Goal: Information Seeking & Learning: Learn about a topic

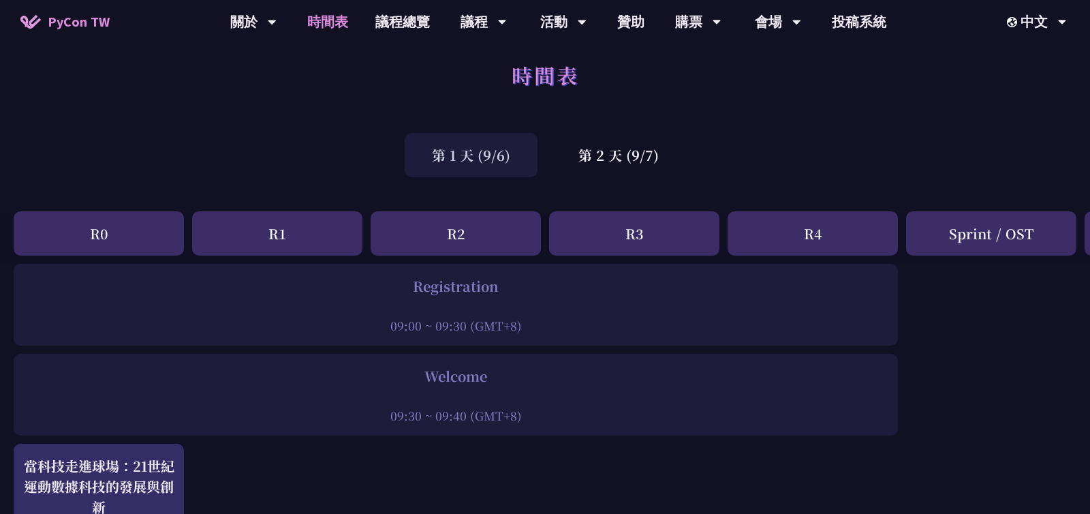
scroll to position [15, 0]
click at [786, 23] on div "會場" at bounding box center [778, 22] width 46 height 44
click at [783, 64] on link "會場資訊" at bounding box center [778, 63] width 131 height 32
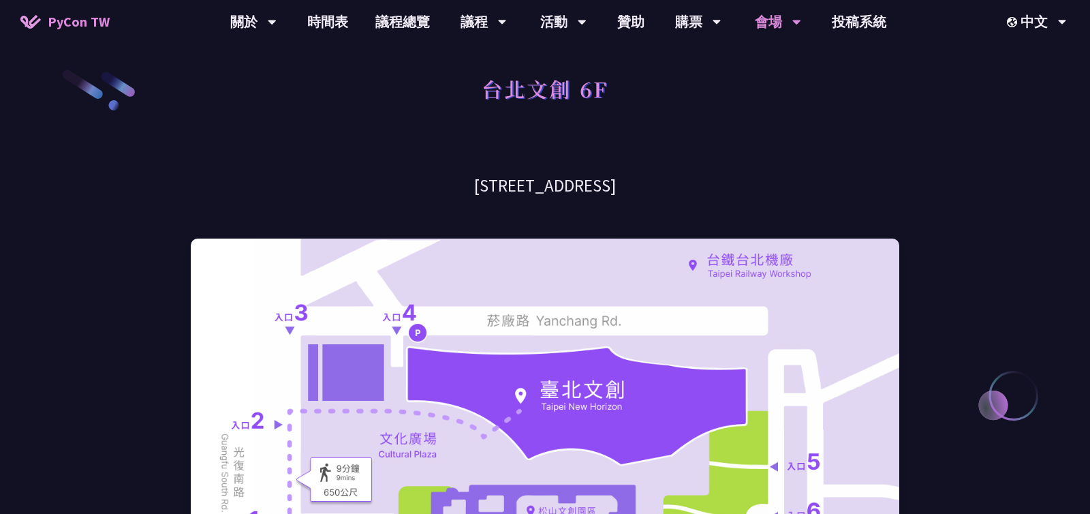
drag, startPoint x: 433, startPoint y: 185, endPoint x: 658, endPoint y: 178, distance: 224.9
click at [658, 178] on h3 "[STREET_ADDRESS]" at bounding box center [545, 186] width 708 height 24
copy h3 "[STREET_ADDRESS]"
click at [544, 93] on h1 "台北文創 6F" at bounding box center [545, 88] width 127 height 41
drag, startPoint x: 480, startPoint y: 93, endPoint x: 613, endPoint y: 94, distance: 132.8
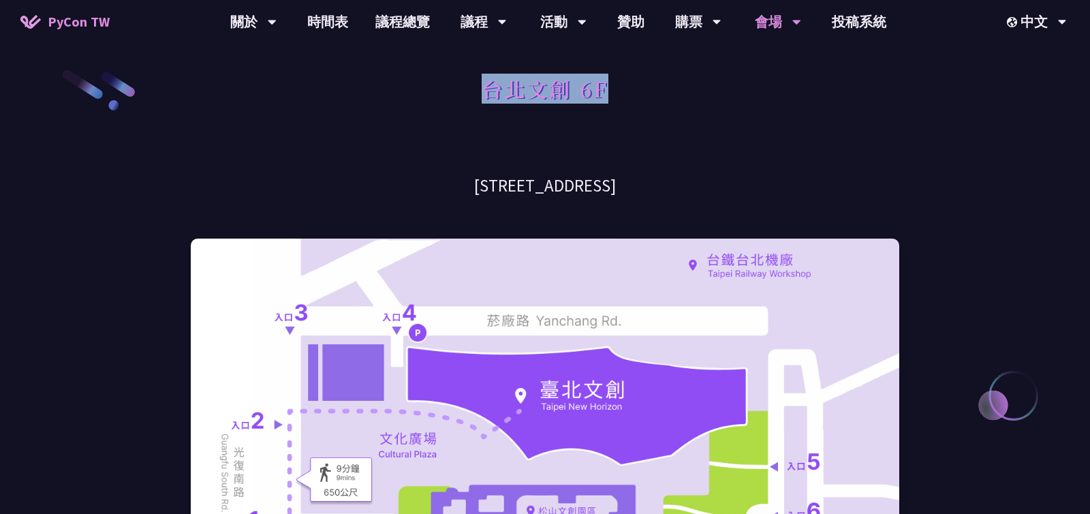
click at [613, 94] on div "台北文創 6F" at bounding box center [545, 104] width 708 height 72
copy h1 "台北文創 6F"
click at [328, 27] on link "時間表" at bounding box center [328, 22] width 68 height 44
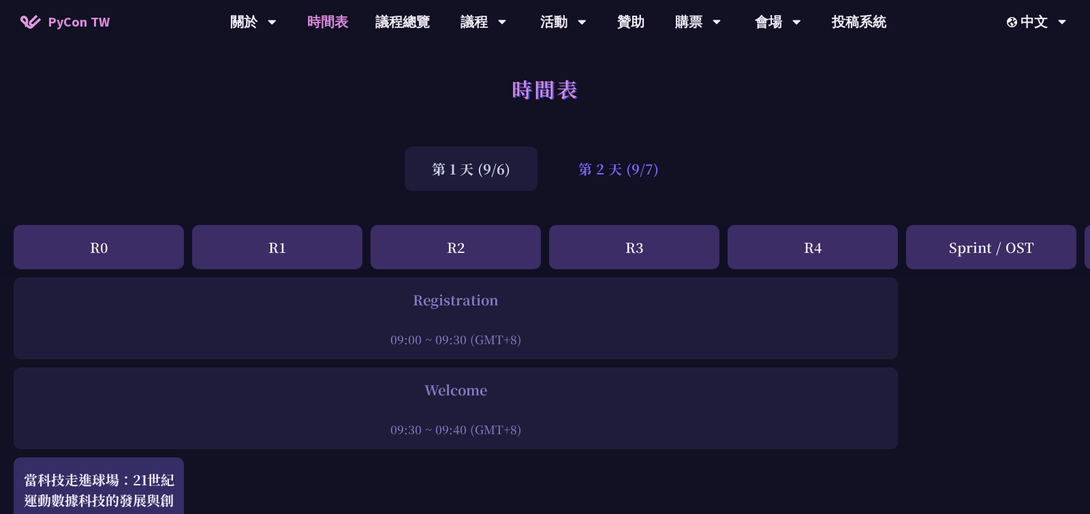
click at [613, 168] on div "第 2 天 (9/7)" at bounding box center [618, 168] width 135 height 44
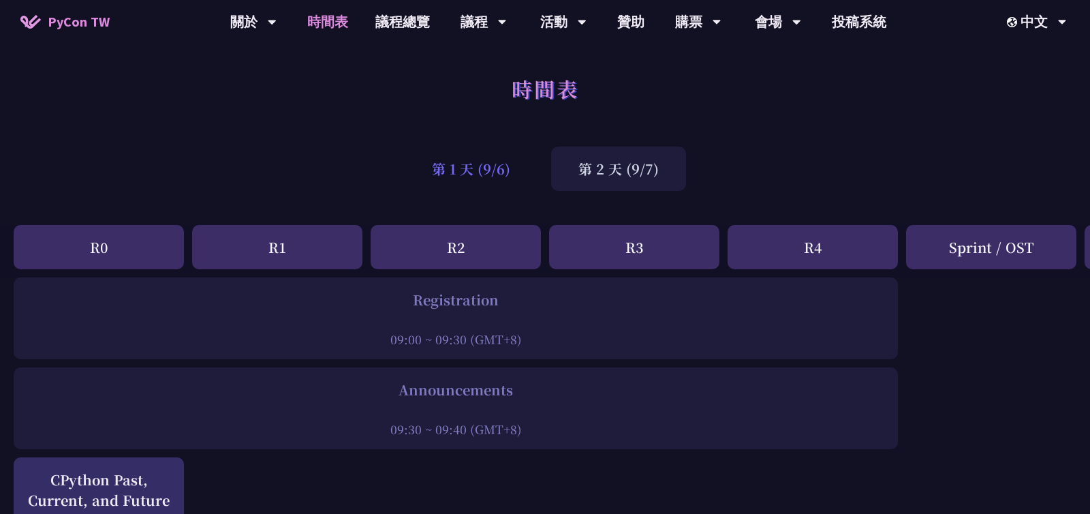
click at [460, 175] on div "第 1 天 (9/6)" at bounding box center [471, 168] width 133 height 44
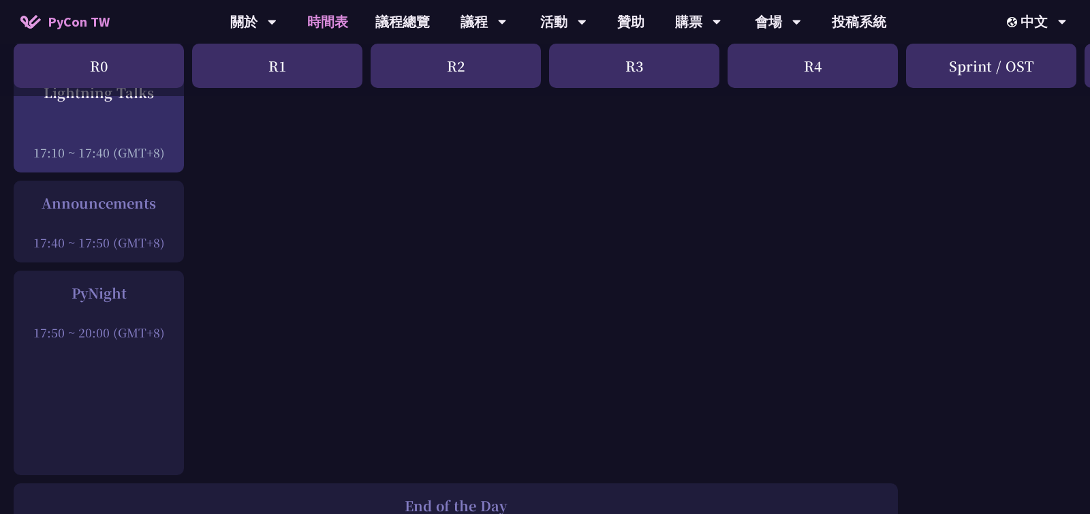
scroll to position [1895, 0]
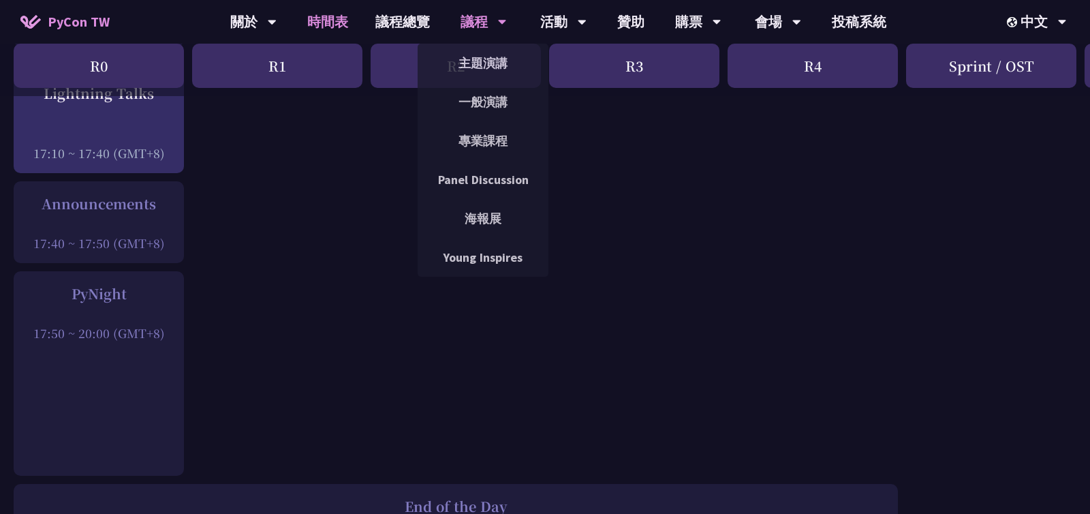
click at [503, 20] on icon at bounding box center [502, 22] width 8 height 5
click at [495, 139] on link "專業課程" at bounding box center [483, 141] width 131 height 32
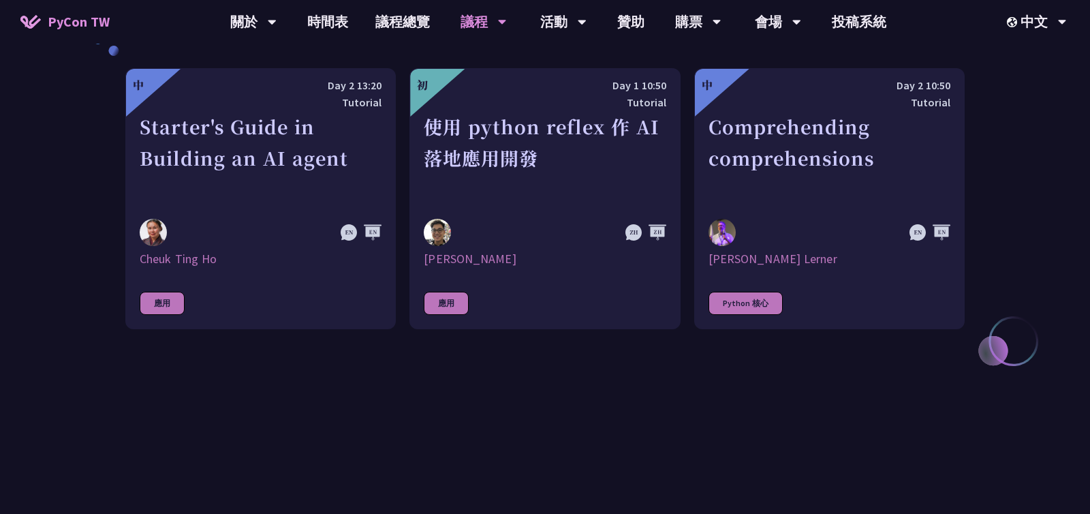
scroll to position [509, 0]
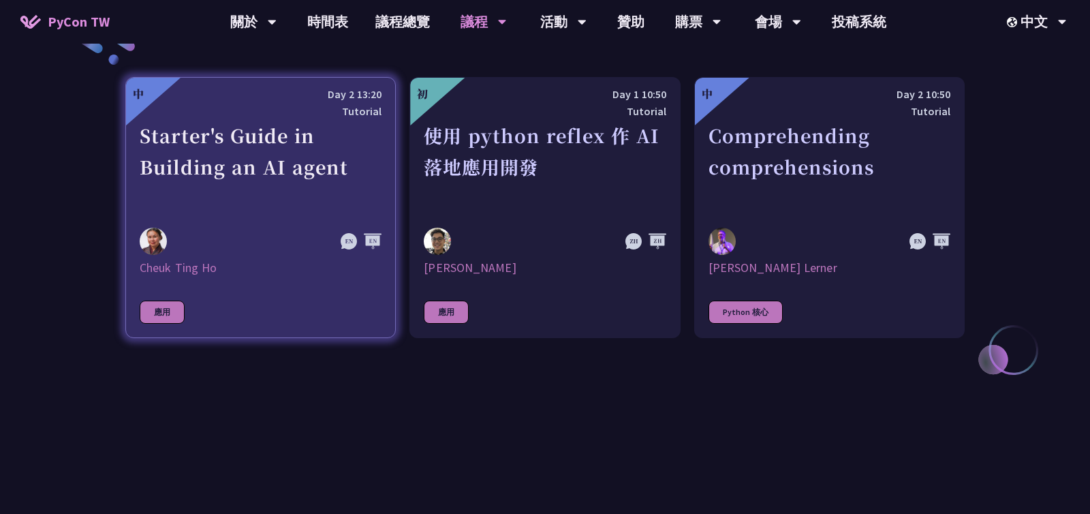
click at [332, 172] on div "Starter's Guide in Building an AI agent" at bounding box center [261, 167] width 242 height 94
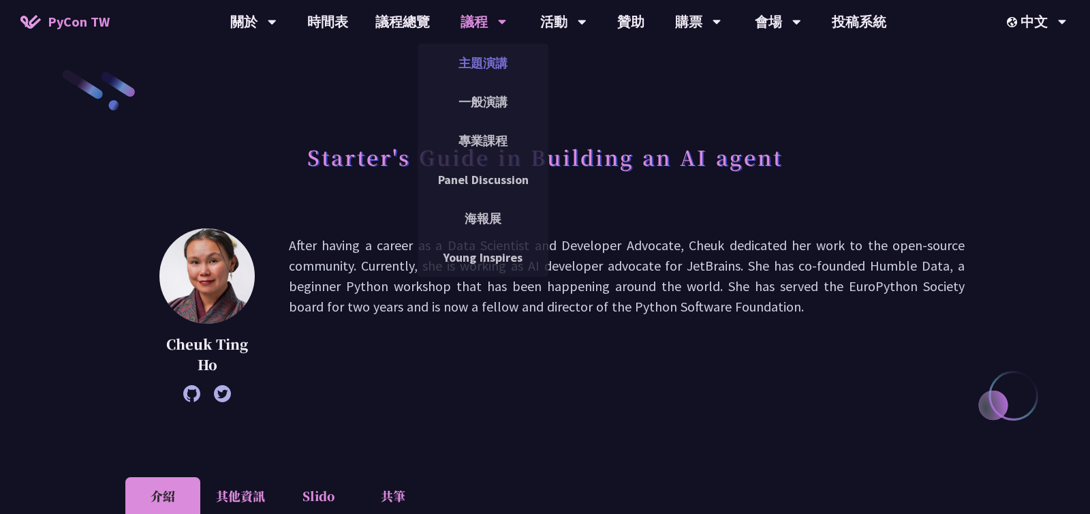
click at [481, 58] on link "主題演講" at bounding box center [483, 63] width 131 height 32
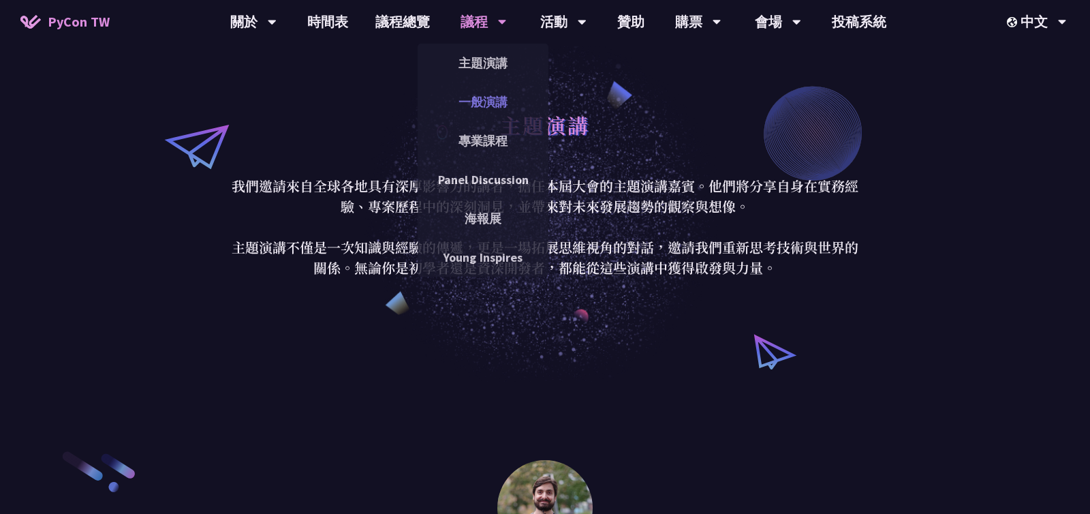
click at [472, 108] on link "一般演講" at bounding box center [483, 102] width 131 height 32
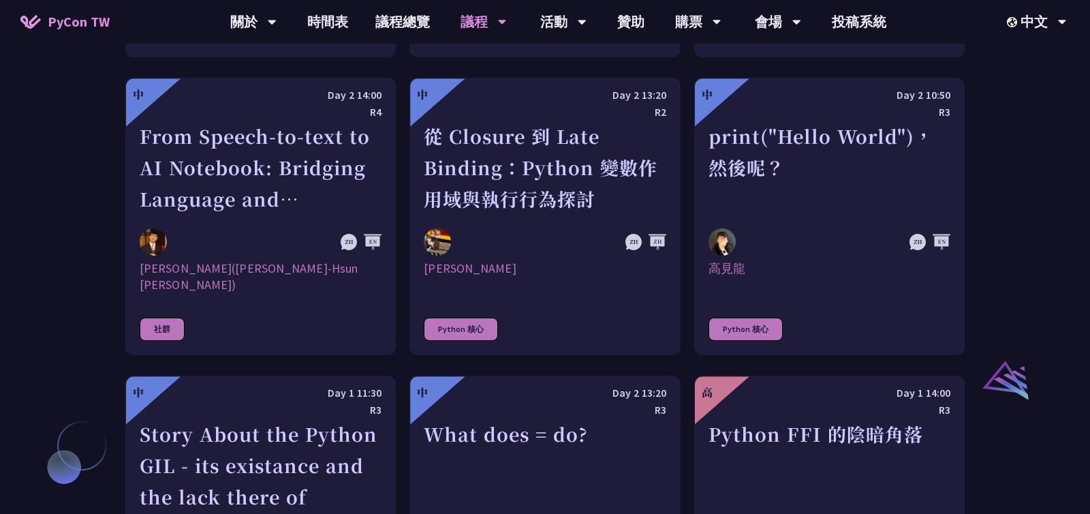
scroll to position [1308, 0]
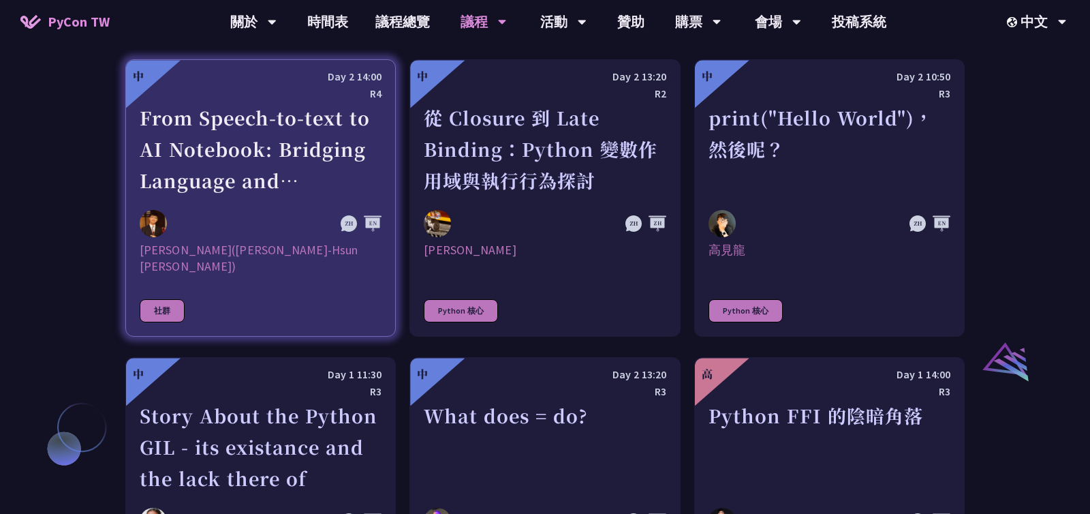
click at [274, 151] on div "From Speech-to-text to AI Notebook: Bridging Language and Technology at PyCon […" at bounding box center [261, 149] width 242 height 94
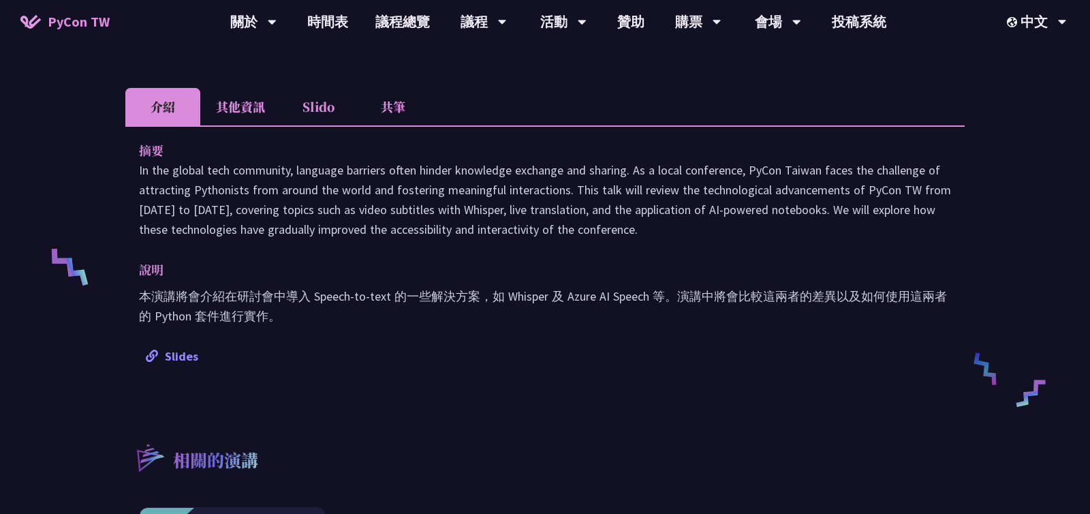
scroll to position [405, 0]
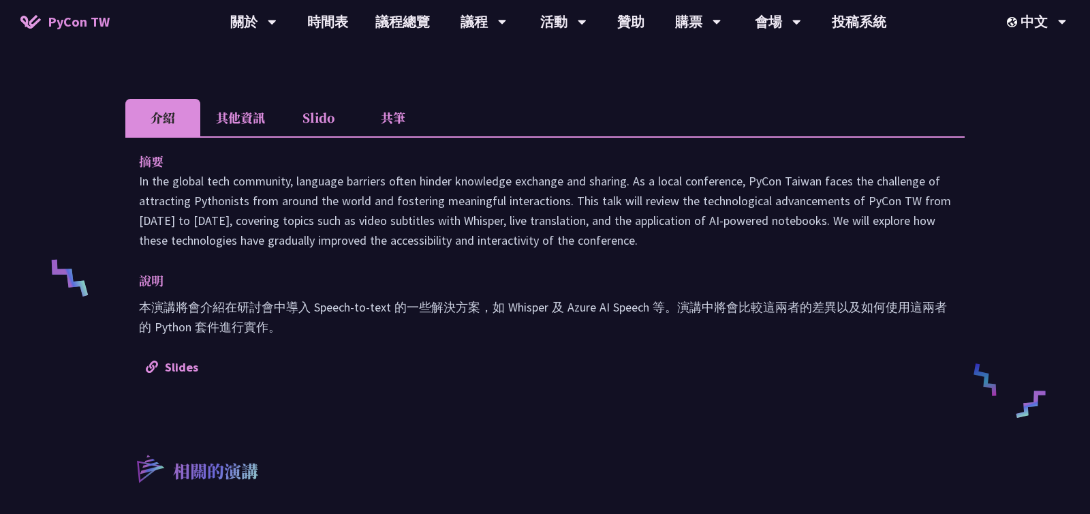
click at [233, 117] on li "其他資訊" at bounding box center [240, 117] width 80 height 37
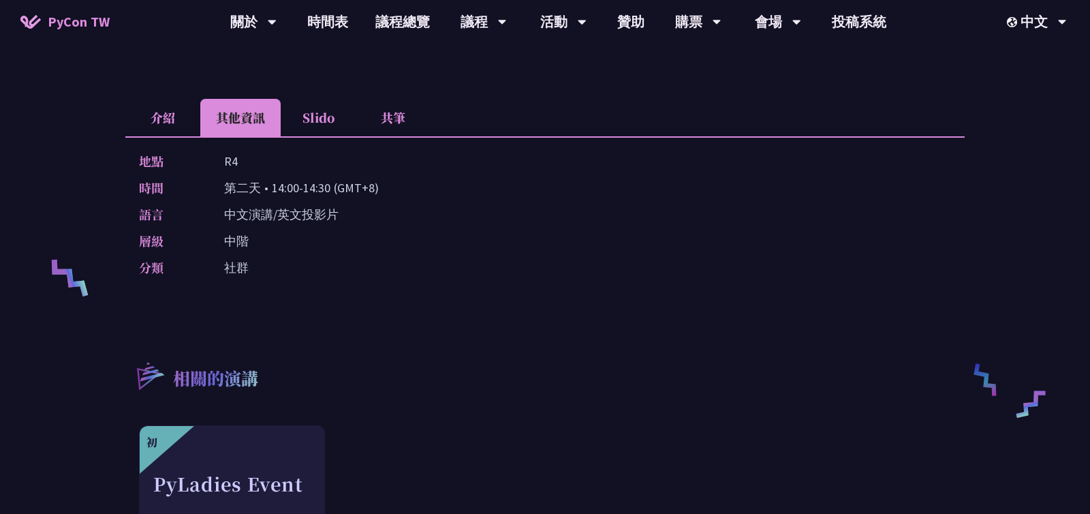
click at [323, 122] on li "Slido" at bounding box center [318, 117] width 75 height 37
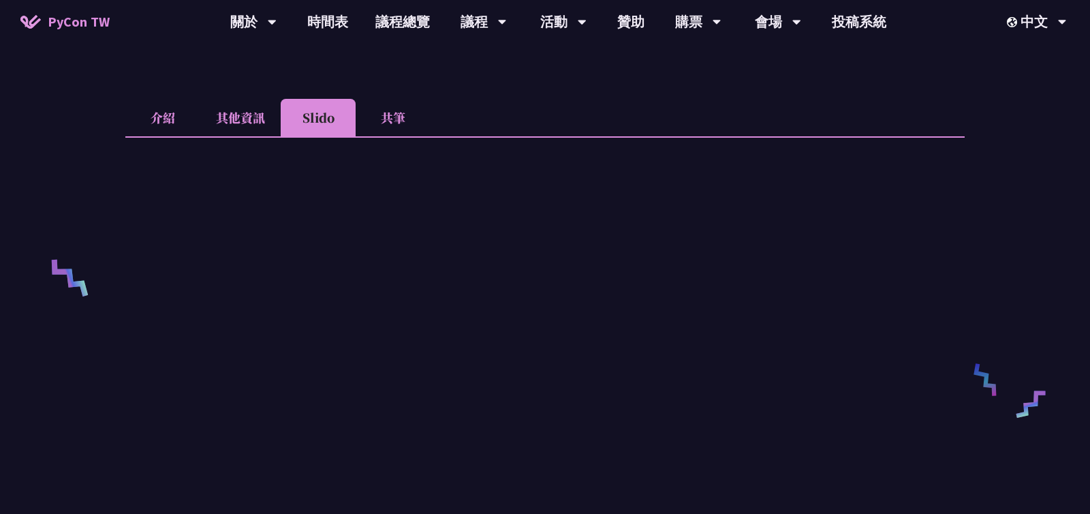
click at [256, 122] on li "其他資訊" at bounding box center [240, 117] width 80 height 37
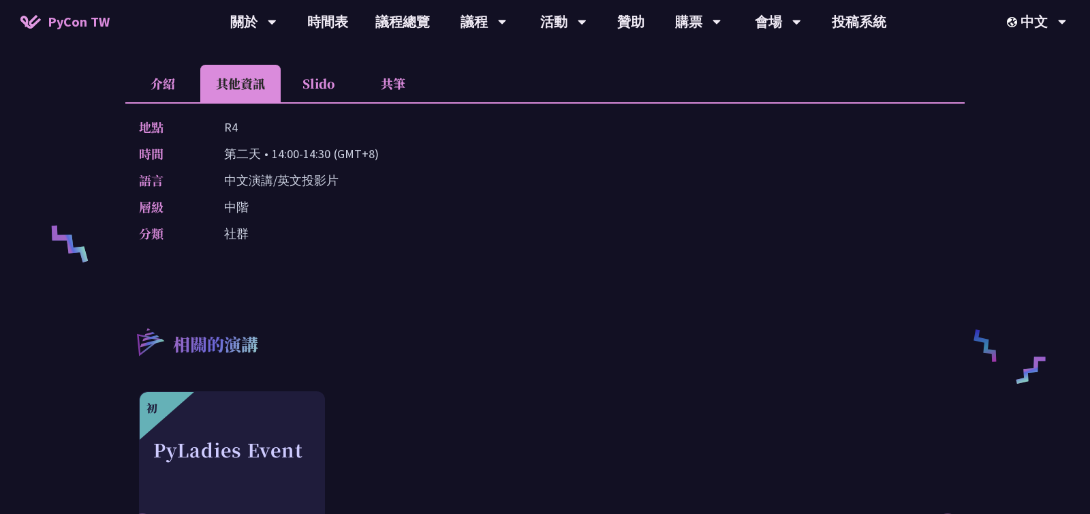
scroll to position [351, 0]
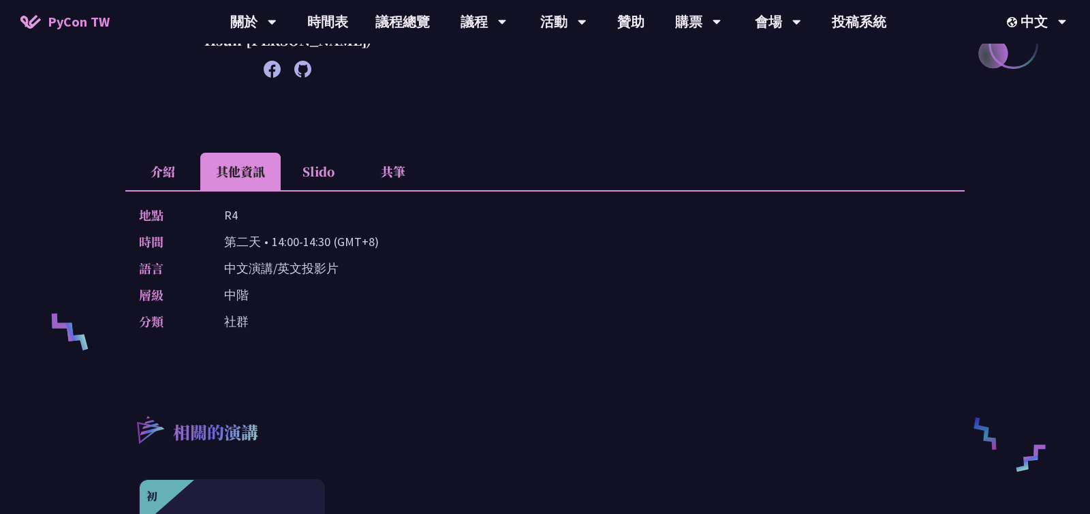
click at [316, 168] on li "Slido" at bounding box center [318, 171] width 75 height 37
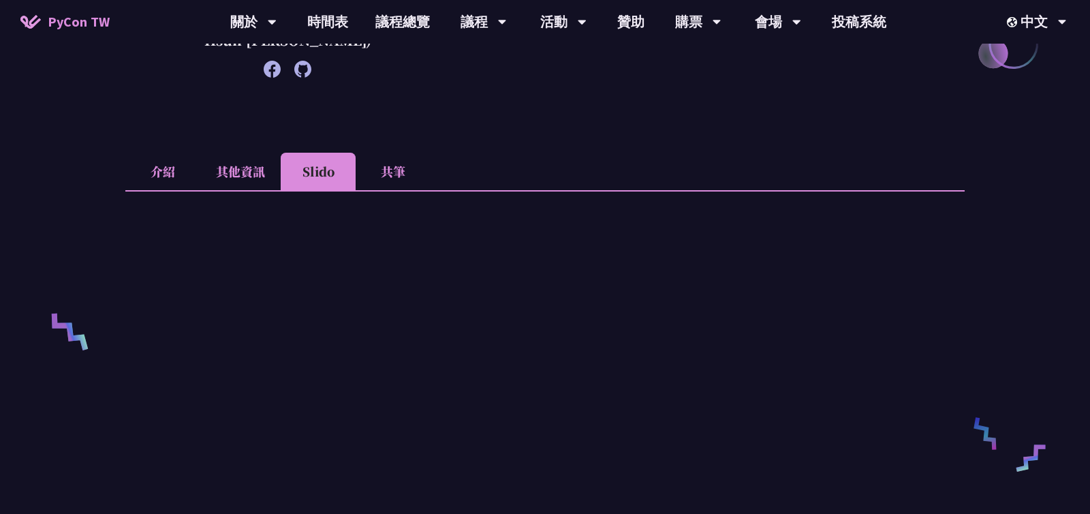
click at [252, 166] on li "其他資訊" at bounding box center [240, 171] width 80 height 37
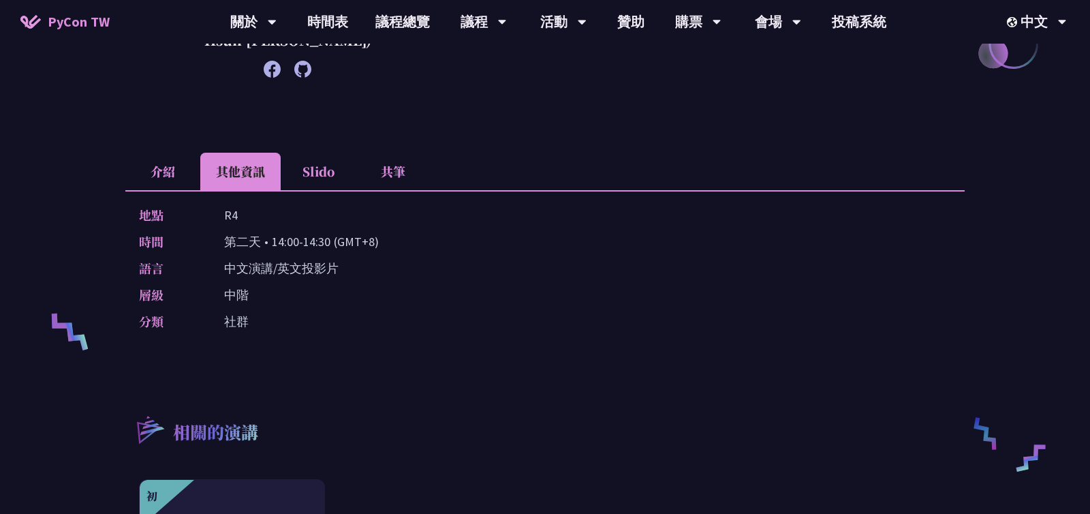
click at [325, 180] on li "Slido" at bounding box center [318, 171] width 75 height 37
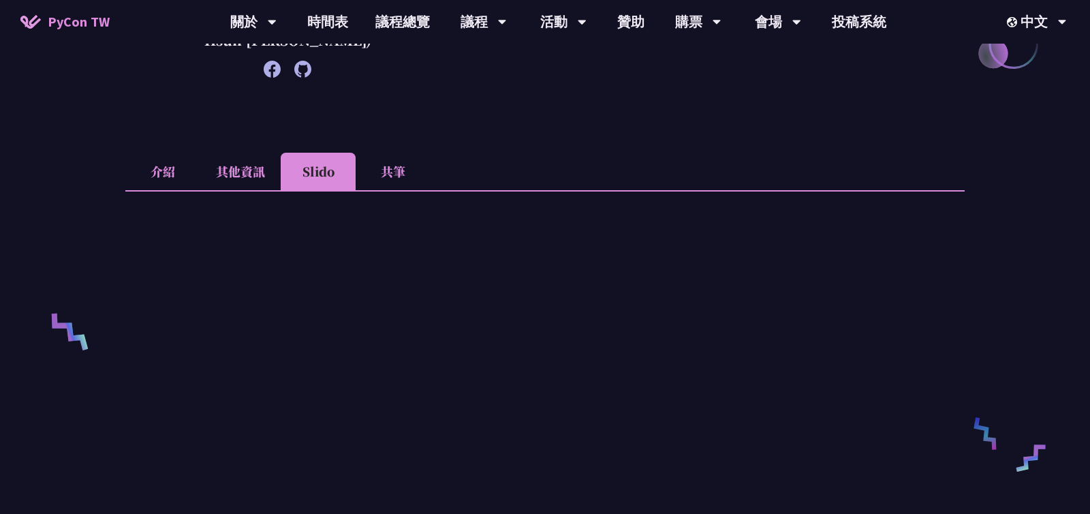
click at [403, 180] on li "共筆" at bounding box center [393, 171] width 75 height 37
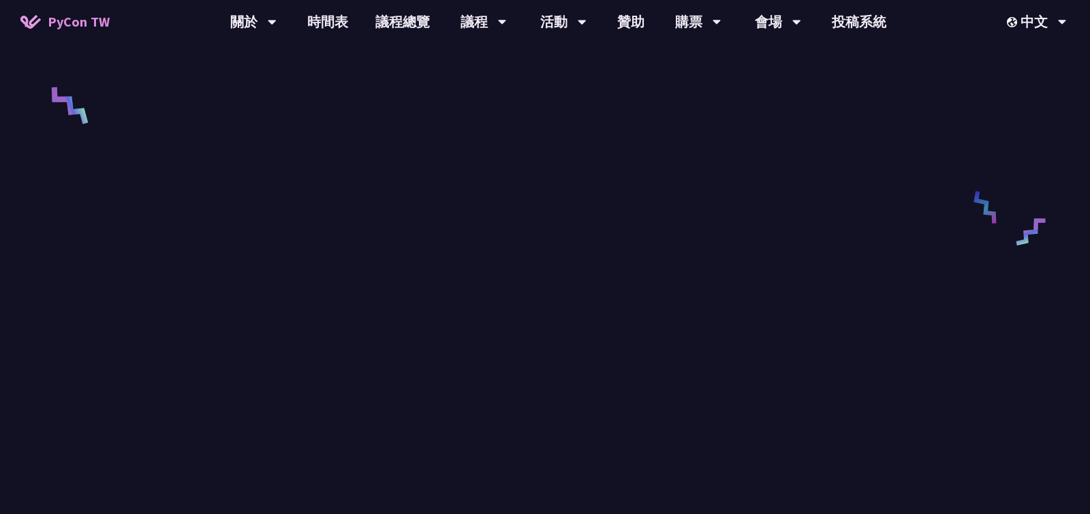
scroll to position [571, 0]
click at [328, 23] on link "時間表" at bounding box center [328, 22] width 68 height 44
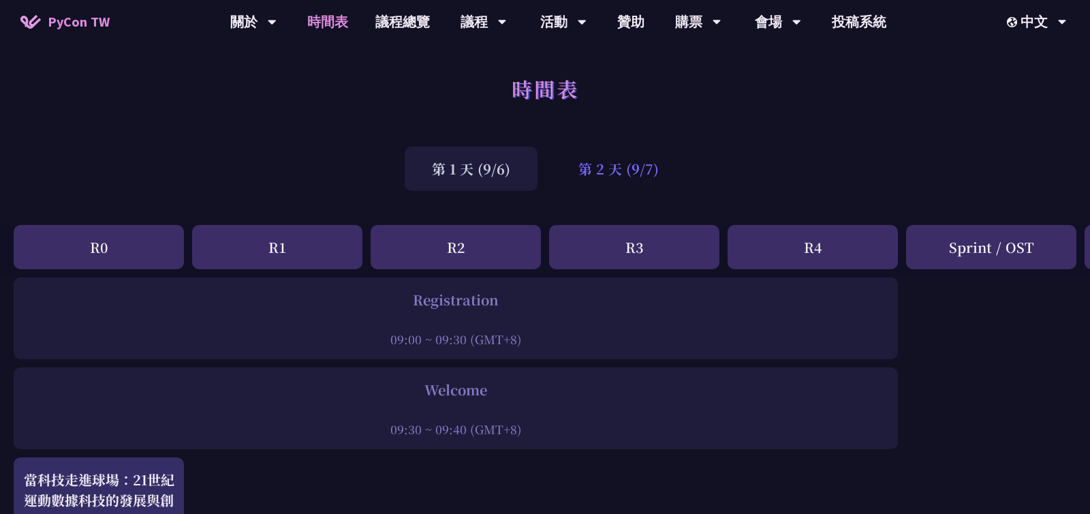
click at [629, 178] on div "第 2 天 (9/7)" at bounding box center [618, 168] width 135 height 44
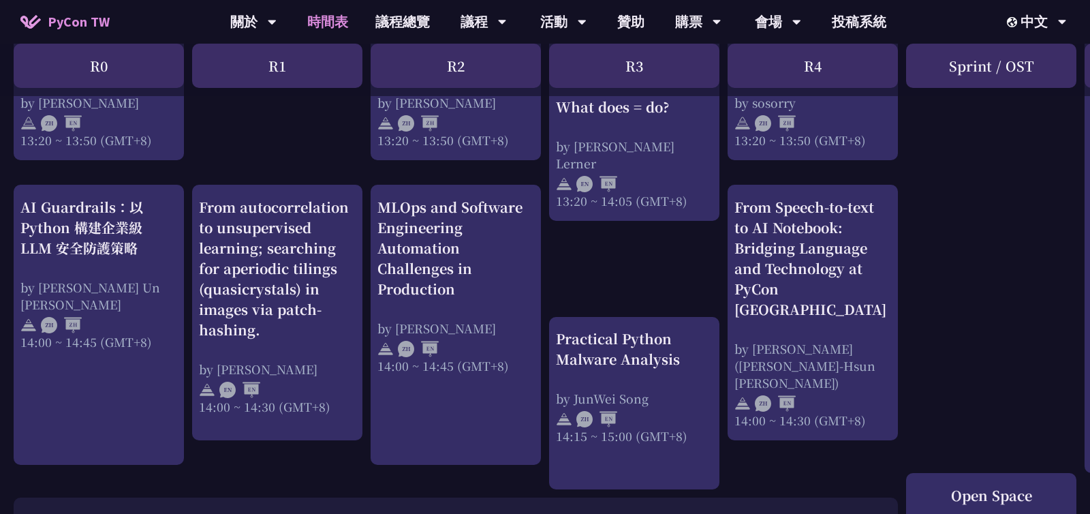
scroll to position [1317, 0]
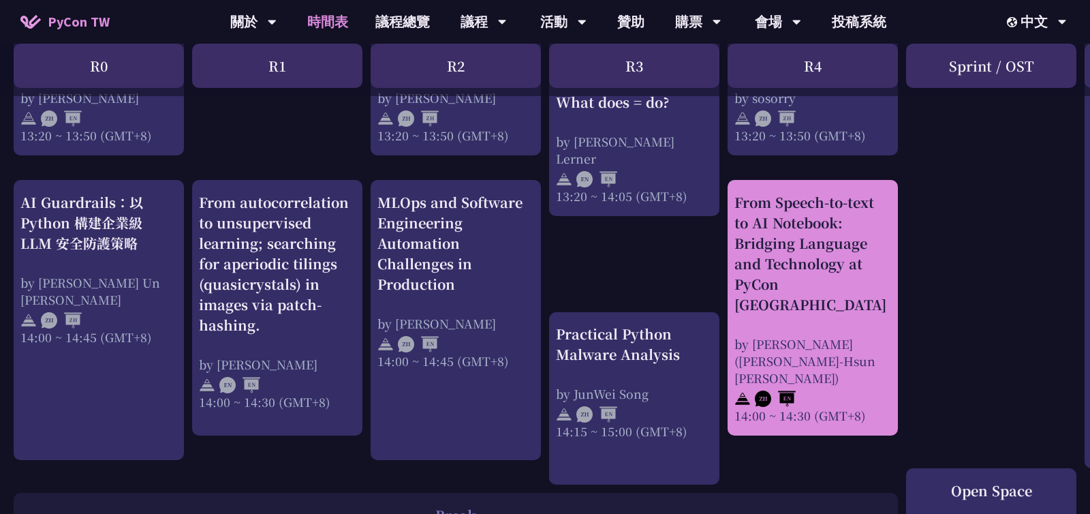
click at [846, 238] on div "From Speech-to-text to AI Notebook: Bridging Language and Technology at PyCon […" at bounding box center [812, 253] width 157 height 123
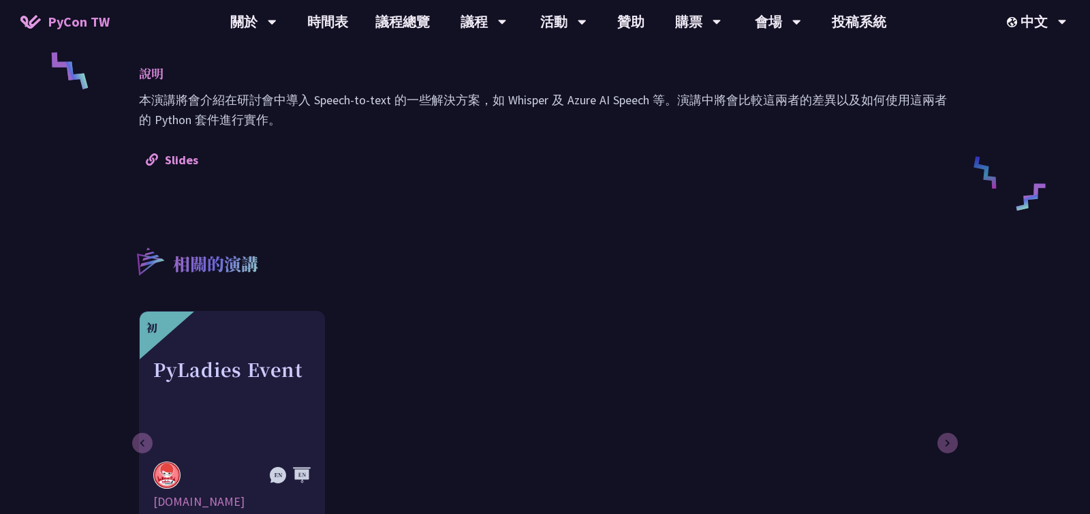
scroll to position [687, 0]
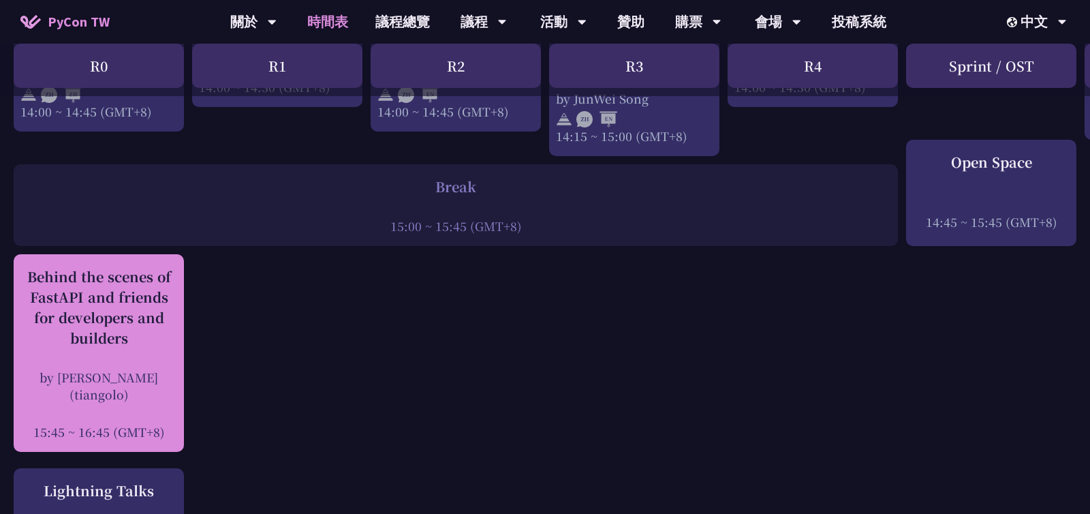
scroll to position [1634, 0]
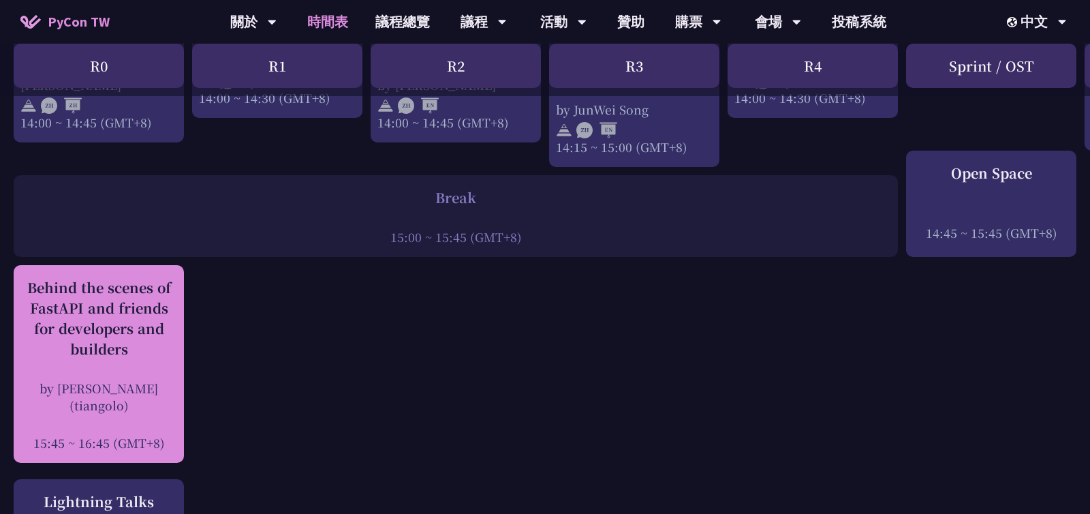
click at [97, 303] on div "Behind the scenes of FastAPI and friends for developers and builders" at bounding box center [98, 318] width 157 height 82
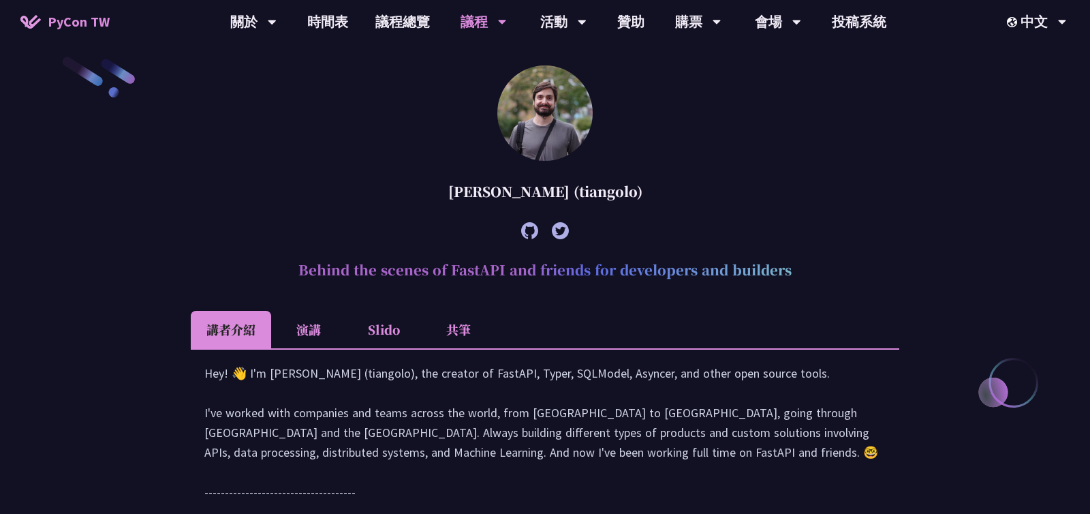
scroll to position [398, 0]
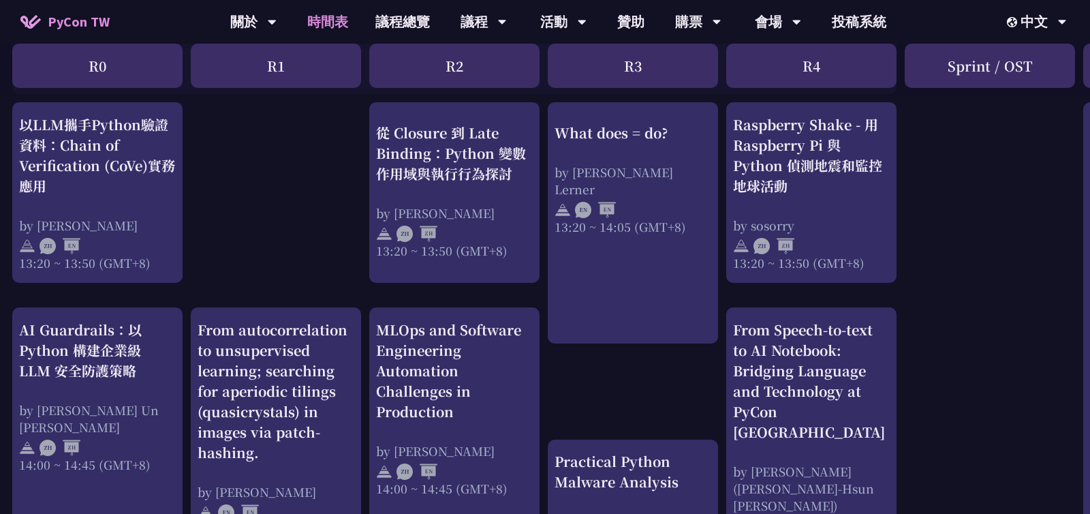
scroll to position [1221, 1]
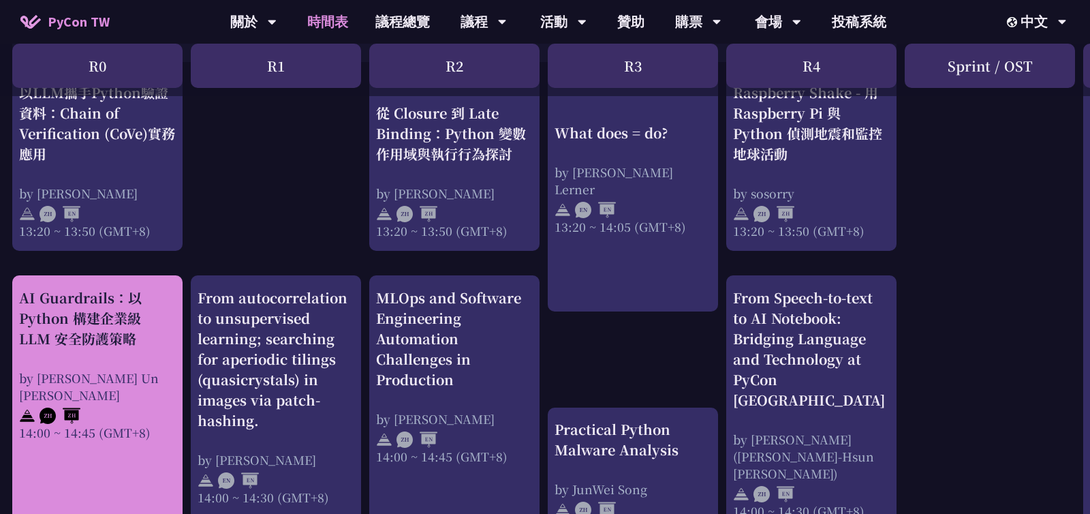
click at [91, 324] on div "AI Guardrails：以 Python 構建企業級 LLM 安全防護策略" at bounding box center [97, 317] width 157 height 61
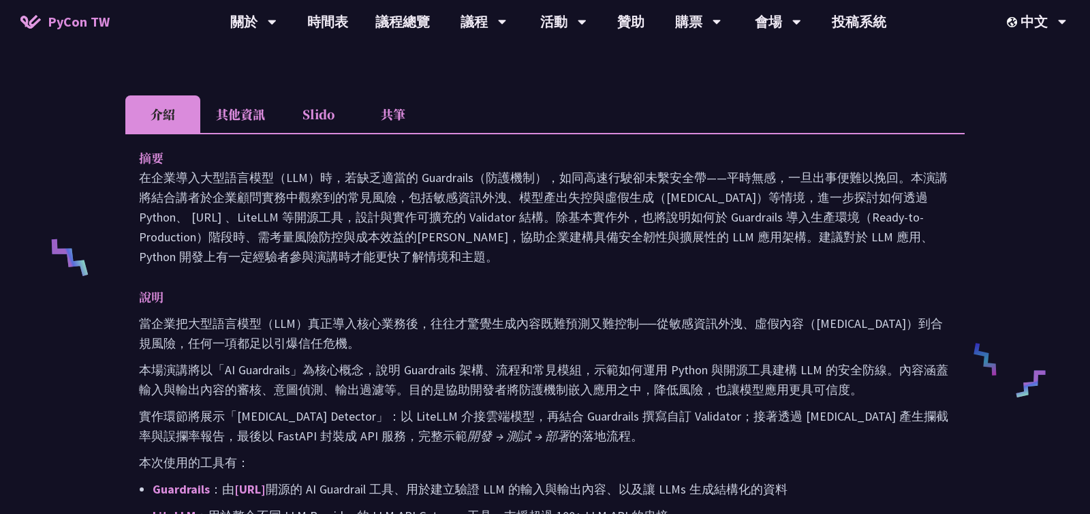
scroll to position [404, 0]
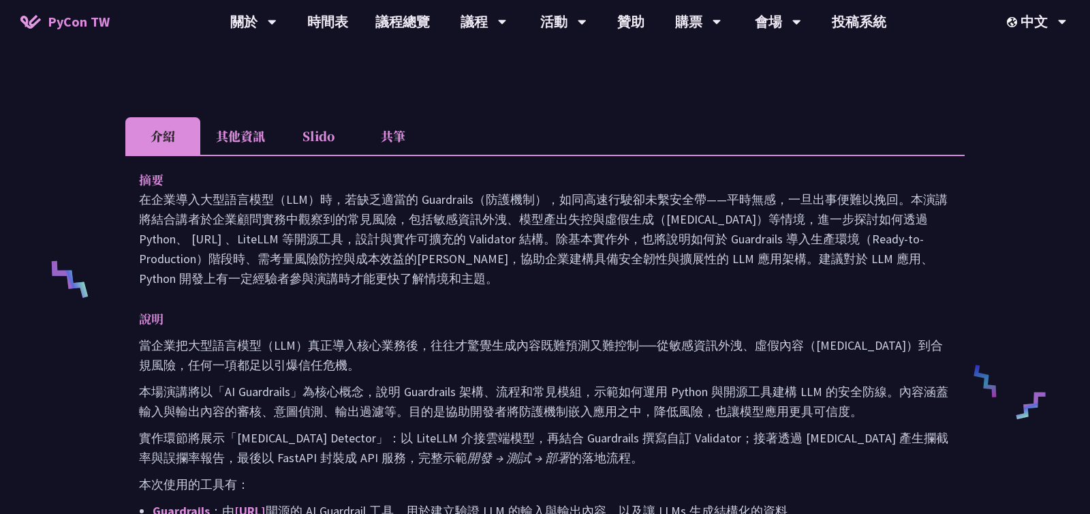
click at [255, 117] on li "其他資訊" at bounding box center [240, 135] width 80 height 37
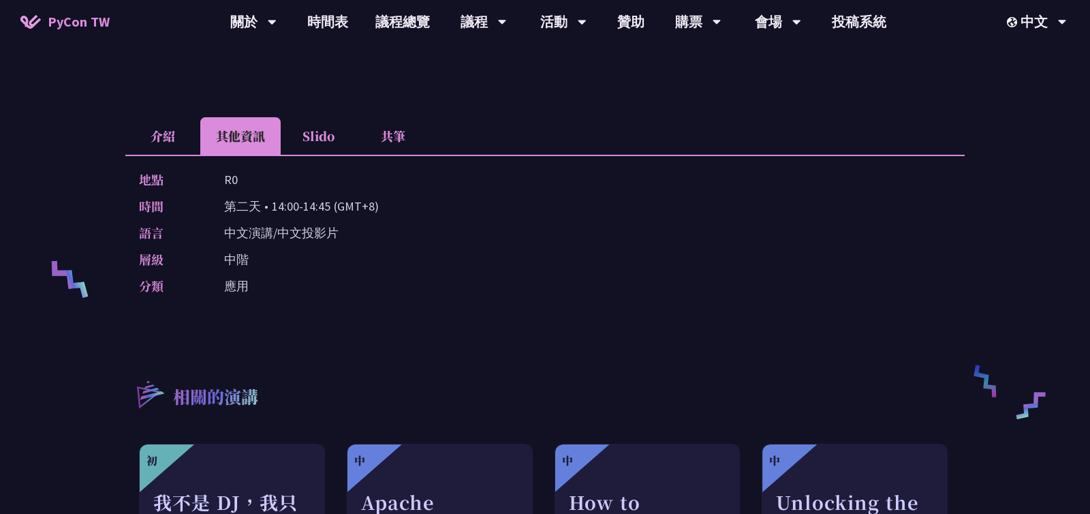
click at [332, 117] on li "Slido" at bounding box center [318, 135] width 75 height 37
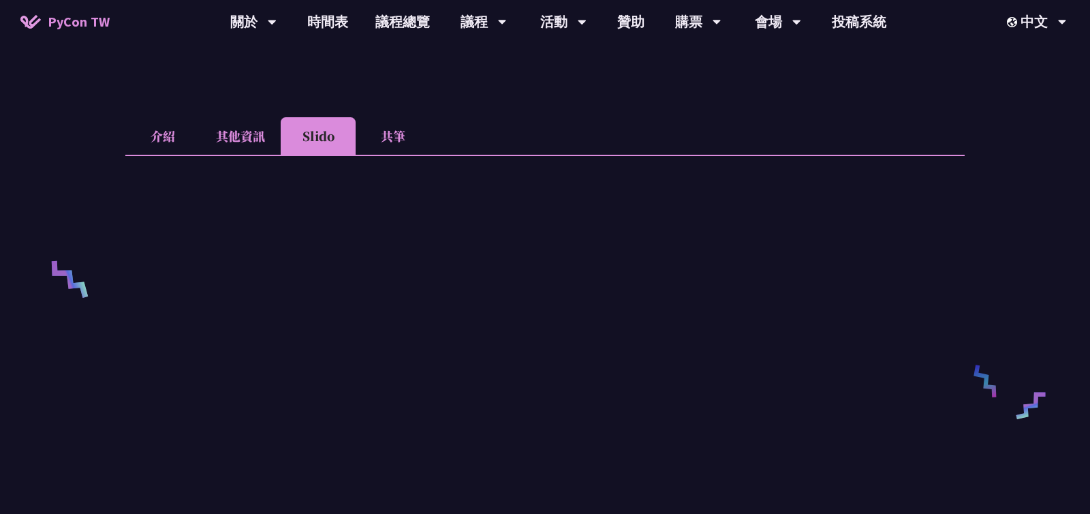
click at [155, 117] on li "介紹" at bounding box center [162, 135] width 75 height 37
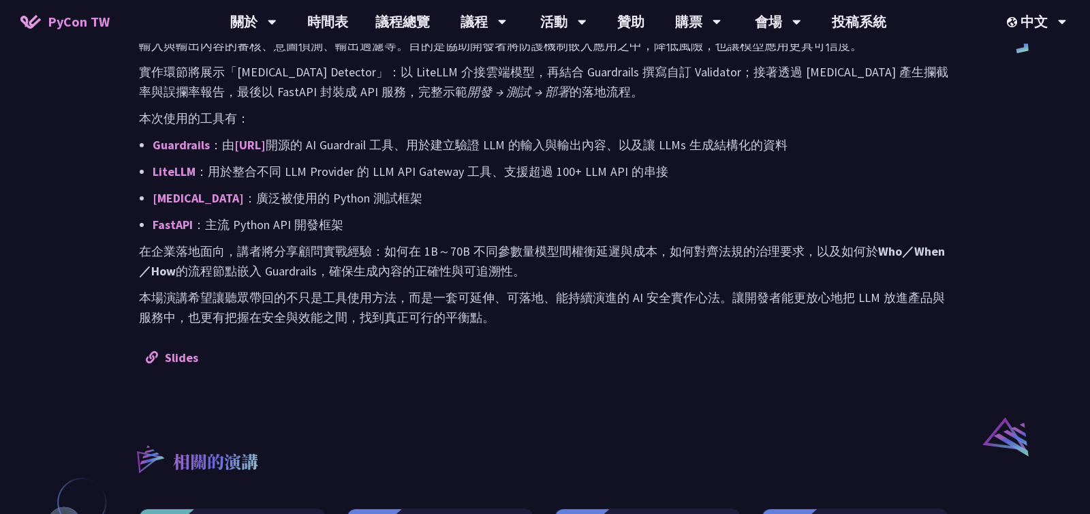
scroll to position [768, 0]
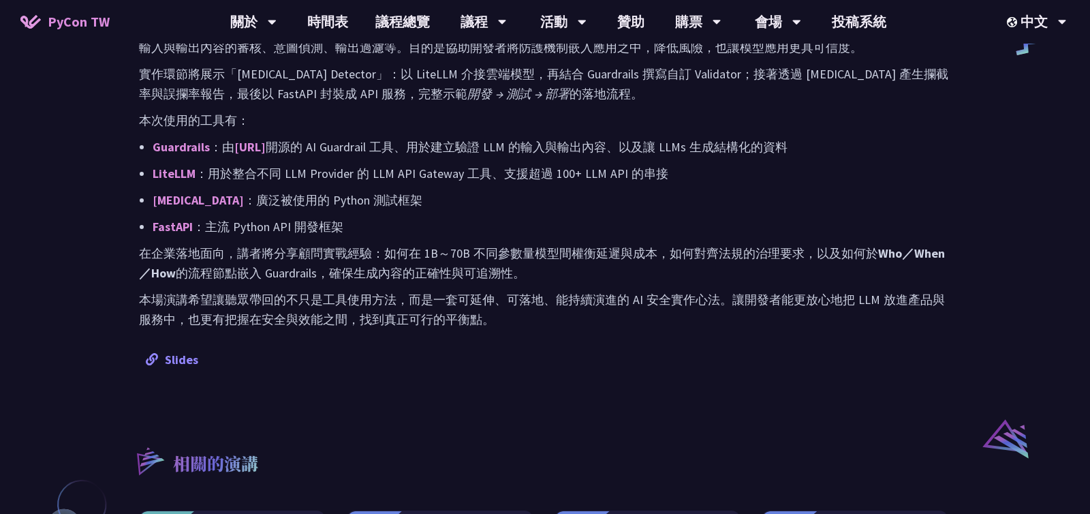
click at [180, 351] on link "Slides" at bounding box center [172, 359] width 52 height 16
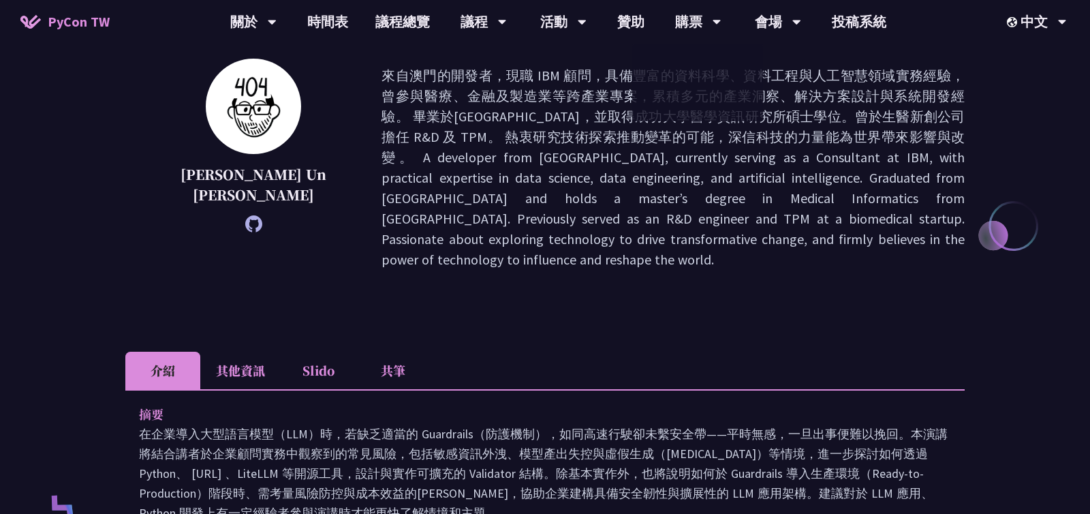
scroll to position [0, 0]
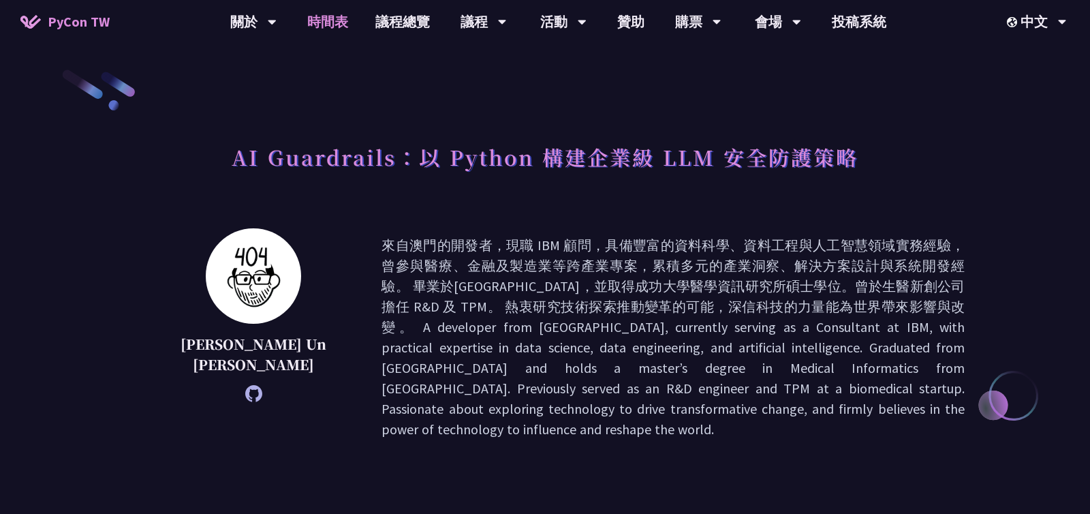
click at [322, 20] on link "時間表" at bounding box center [328, 22] width 68 height 44
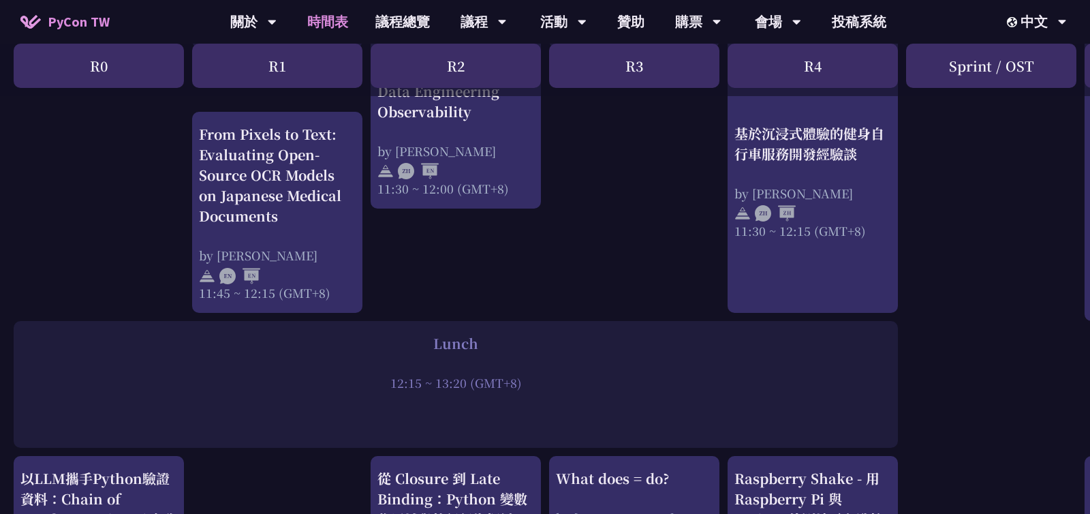
scroll to position [798, 0]
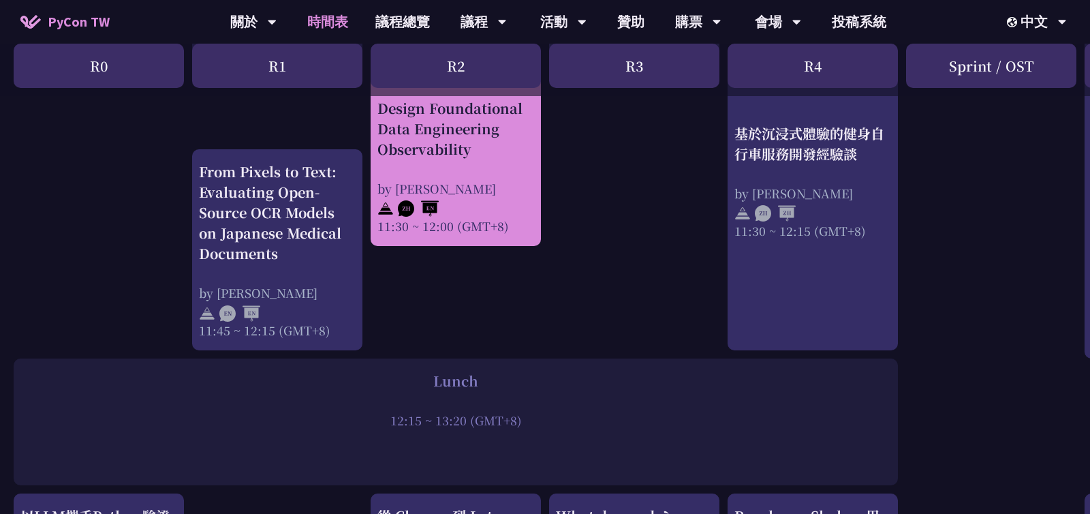
click at [460, 139] on div "Design Foundational Data Engineering Observability" at bounding box center [455, 127] width 157 height 61
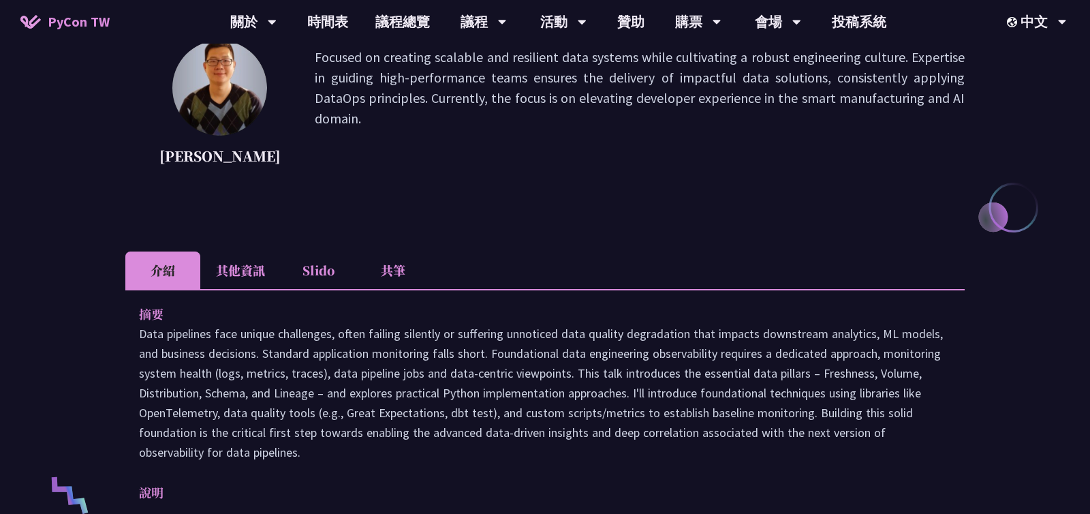
scroll to position [182, 0]
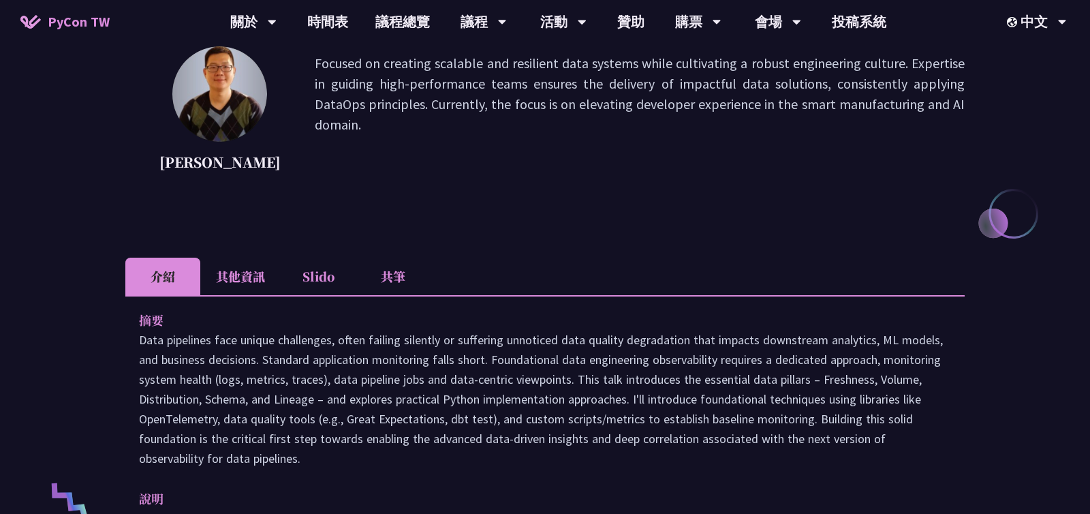
click at [243, 279] on li "其他資訊" at bounding box center [240, 275] width 80 height 37
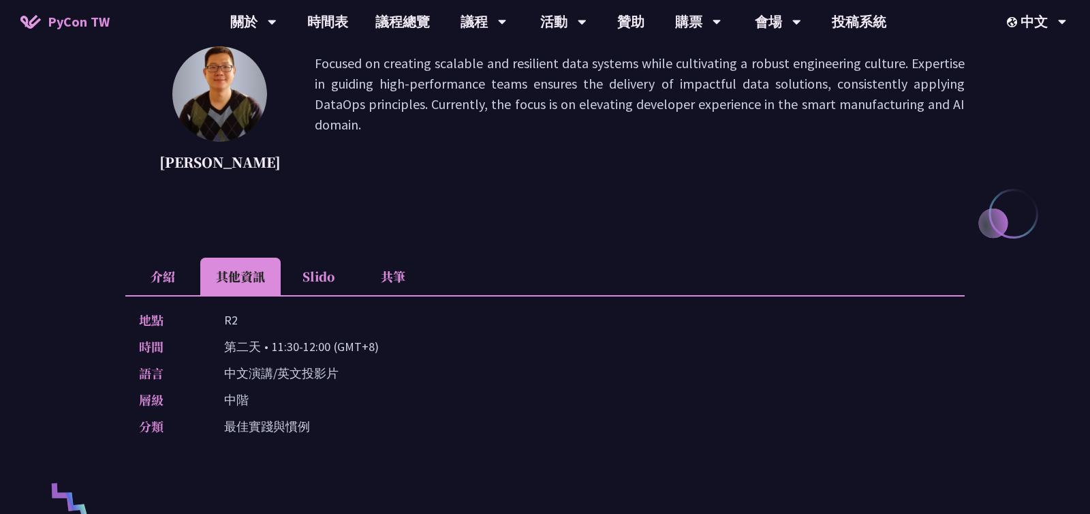
click at [315, 278] on li "Slido" at bounding box center [318, 275] width 75 height 37
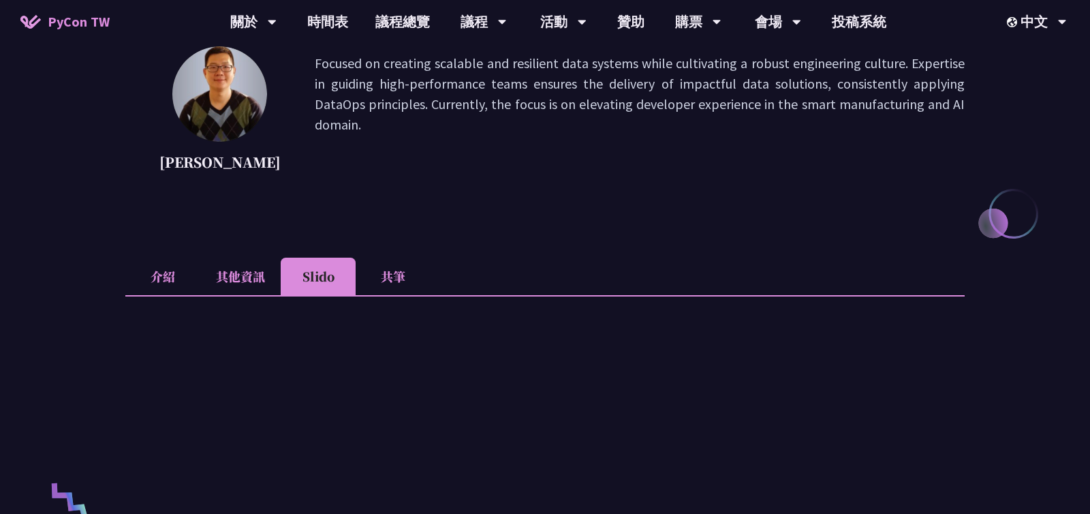
click at [244, 281] on li "其他資訊" at bounding box center [240, 275] width 80 height 37
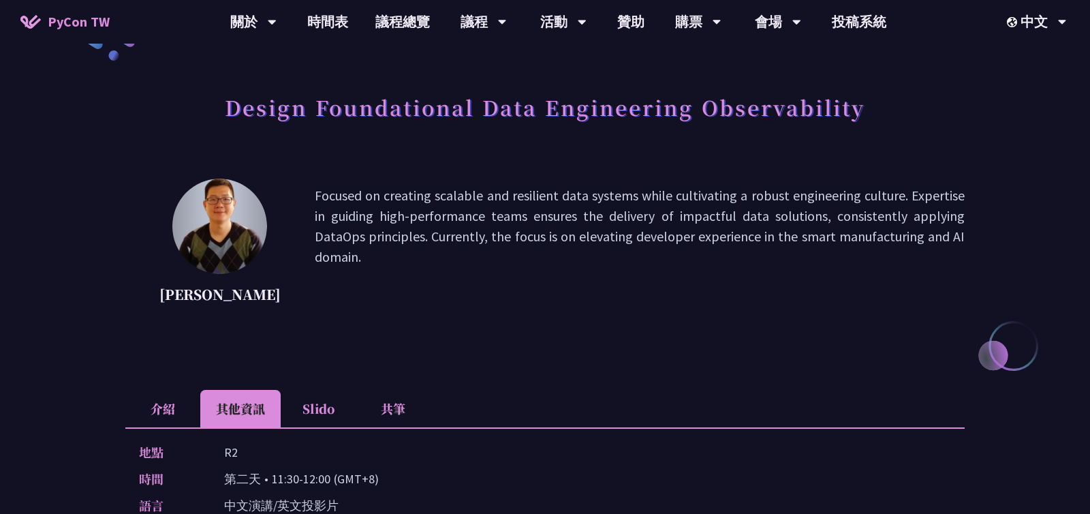
scroll to position [0, 0]
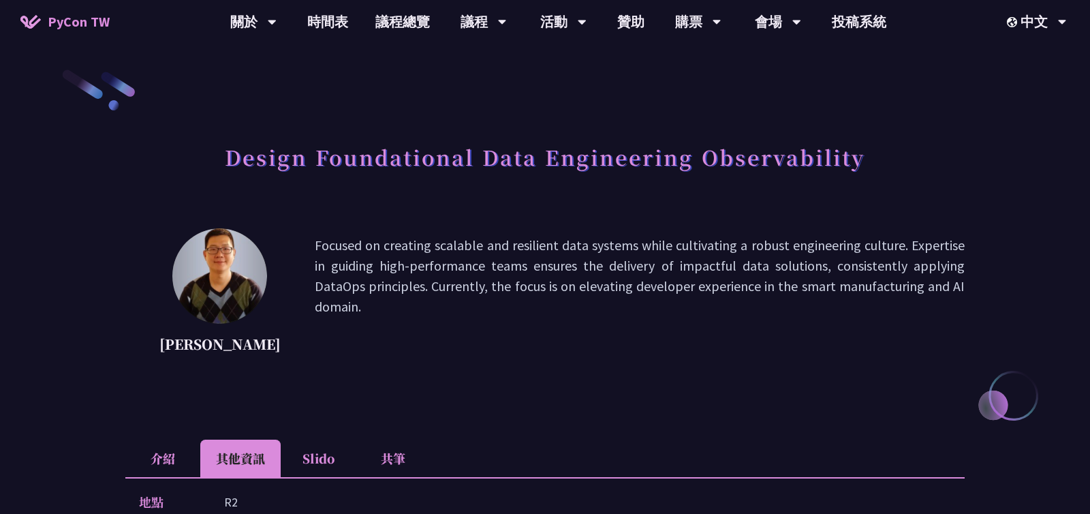
click at [255, 202] on div "Design Foundational Data Engineering Observability" at bounding box center [544, 172] width 839 height 72
click at [379, 191] on div "Design Foundational Data Engineering Observability" at bounding box center [544, 172] width 839 height 72
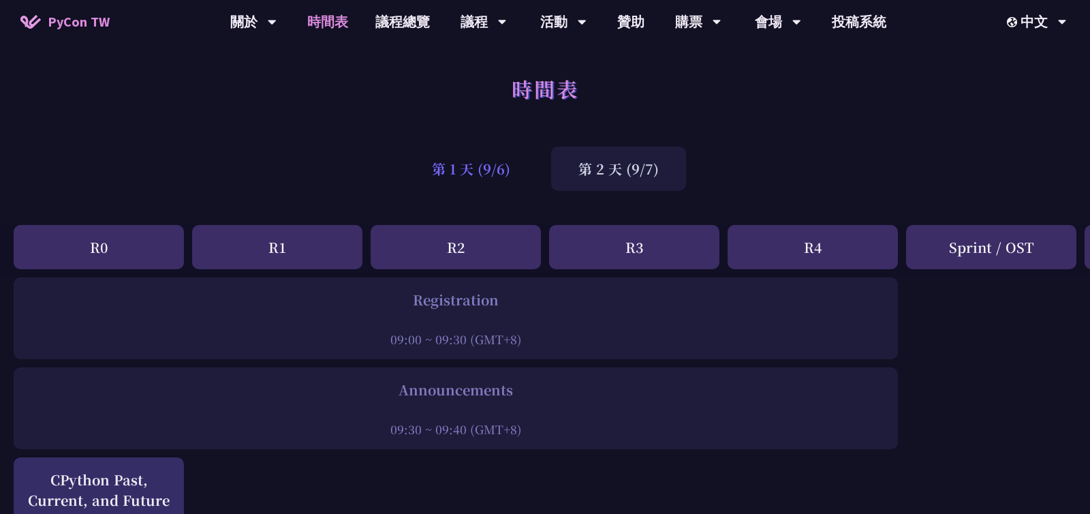
click at [451, 164] on div "第 1 天 (9/6)" at bounding box center [471, 168] width 133 height 44
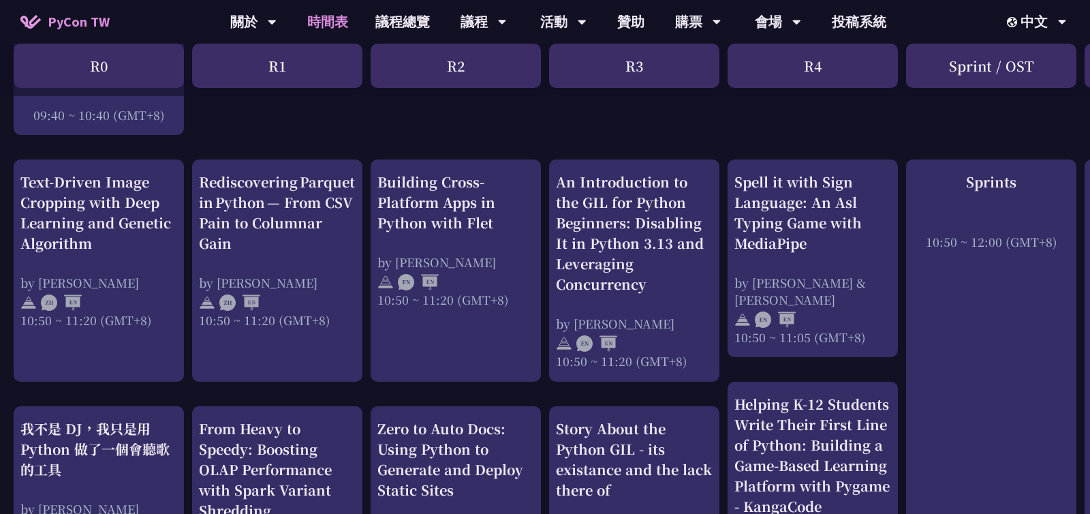
scroll to position [483, 0]
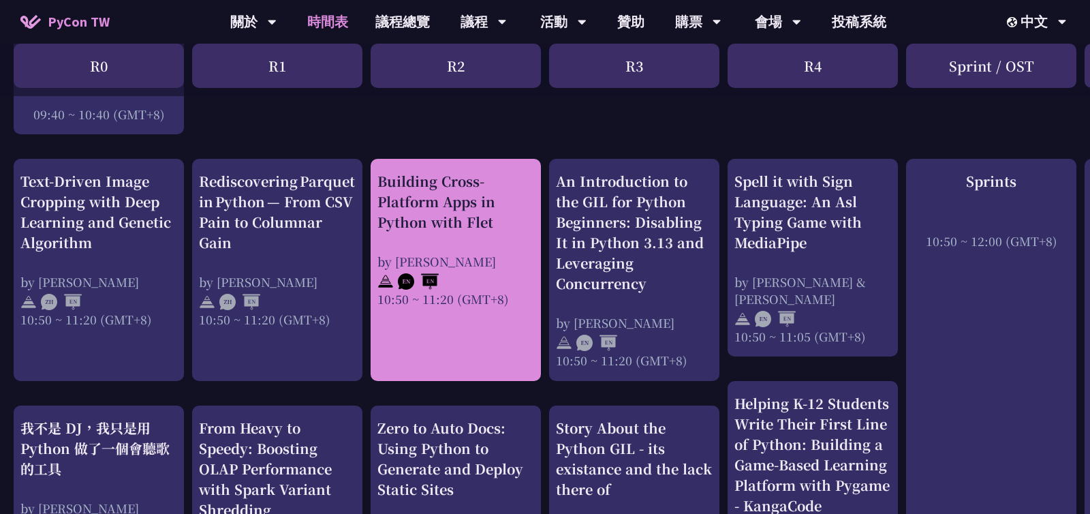
click at [488, 218] on div "Building Cross-Platform Apps in Python with Flet" at bounding box center [455, 201] width 157 height 61
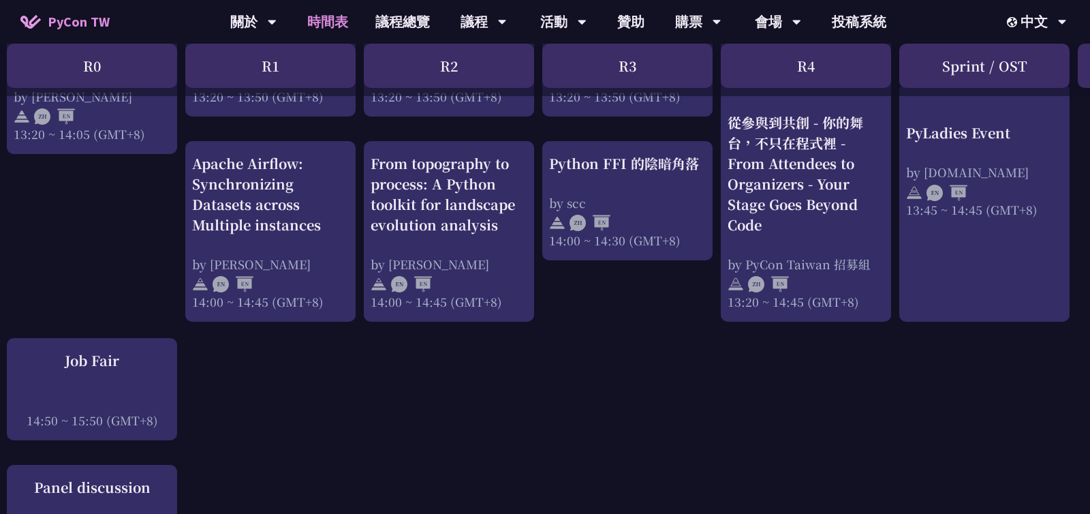
scroll to position [1374, 7]
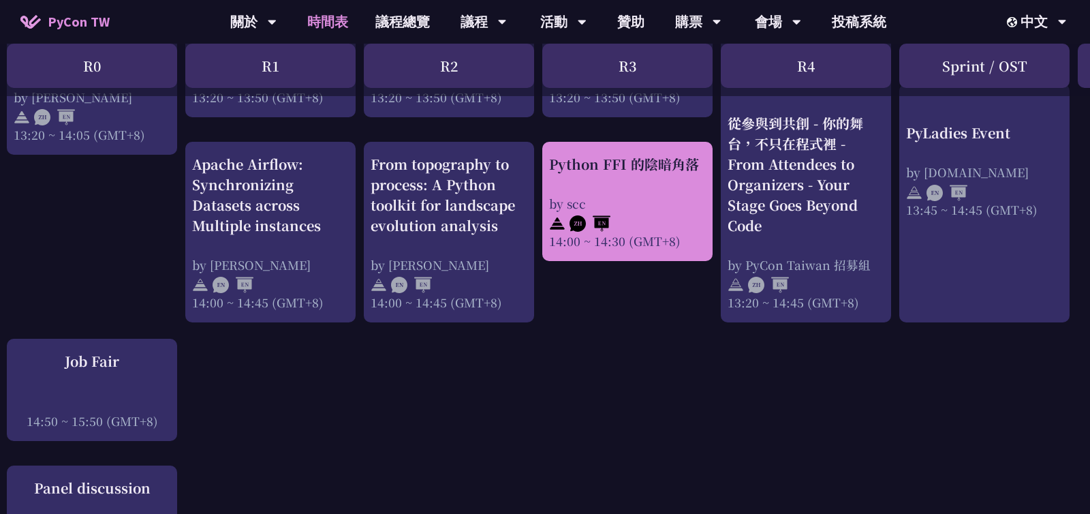
click at [655, 170] on div "Python FFI 的陰暗角落" at bounding box center [627, 164] width 157 height 20
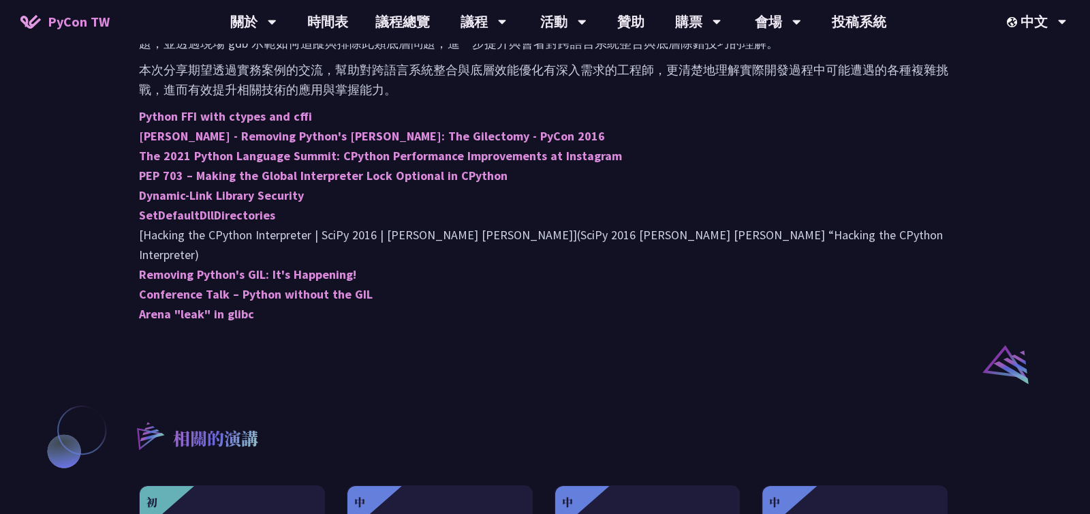
scroll to position [856, 0]
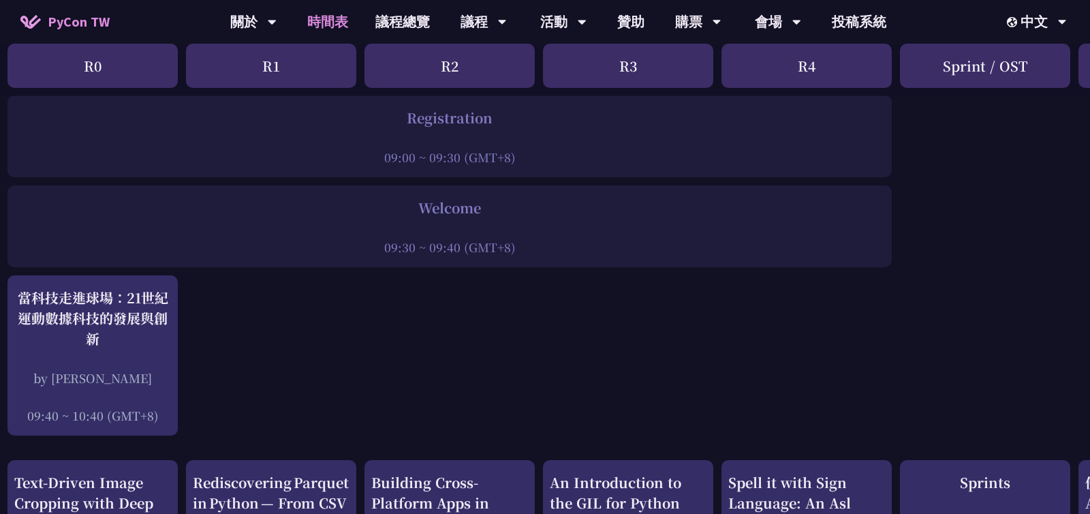
scroll to position [0, 6]
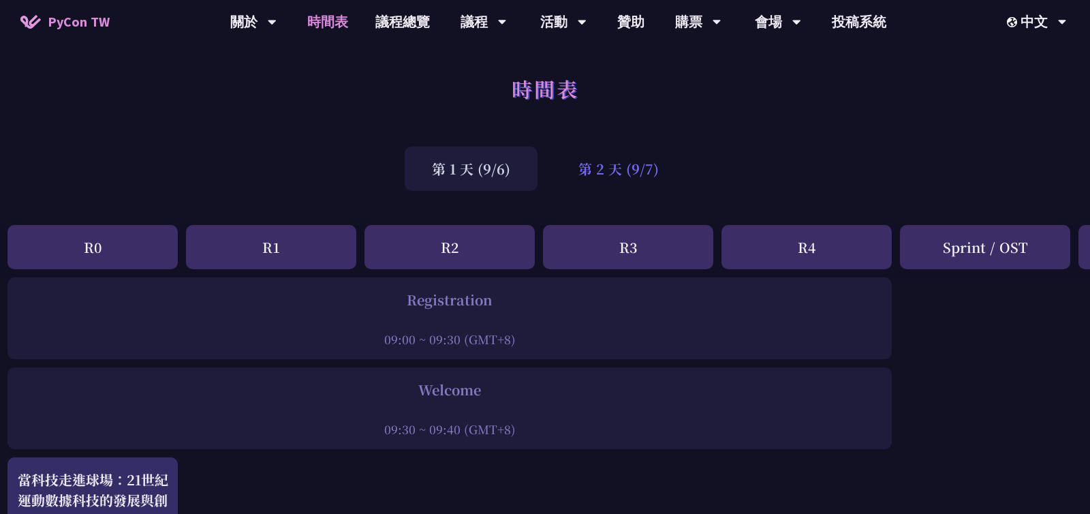
click at [610, 166] on div "第 2 天 (9/7)" at bounding box center [618, 168] width 135 height 44
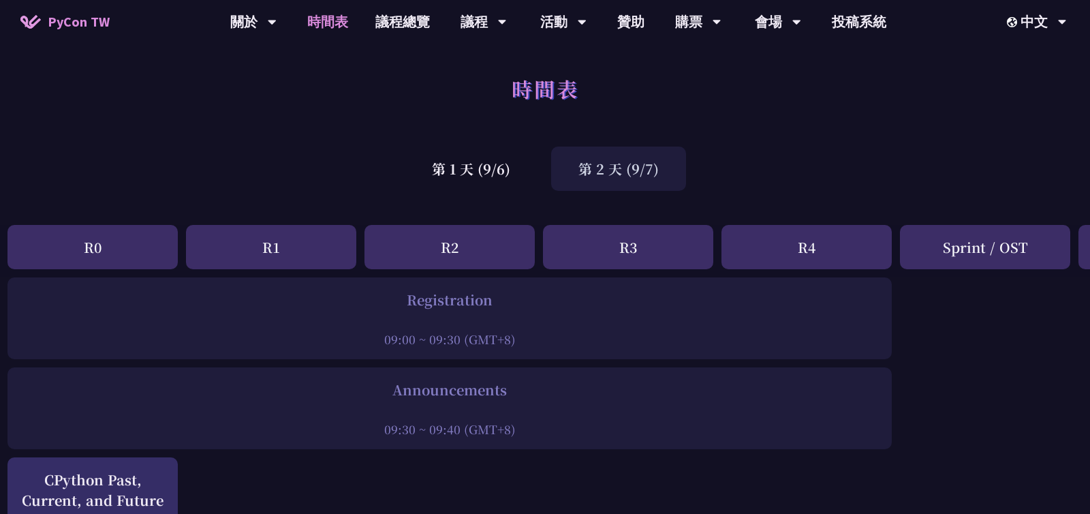
click at [621, 171] on div "第 2 天 (9/7)" at bounding box center [618, 168] width 135 height 44
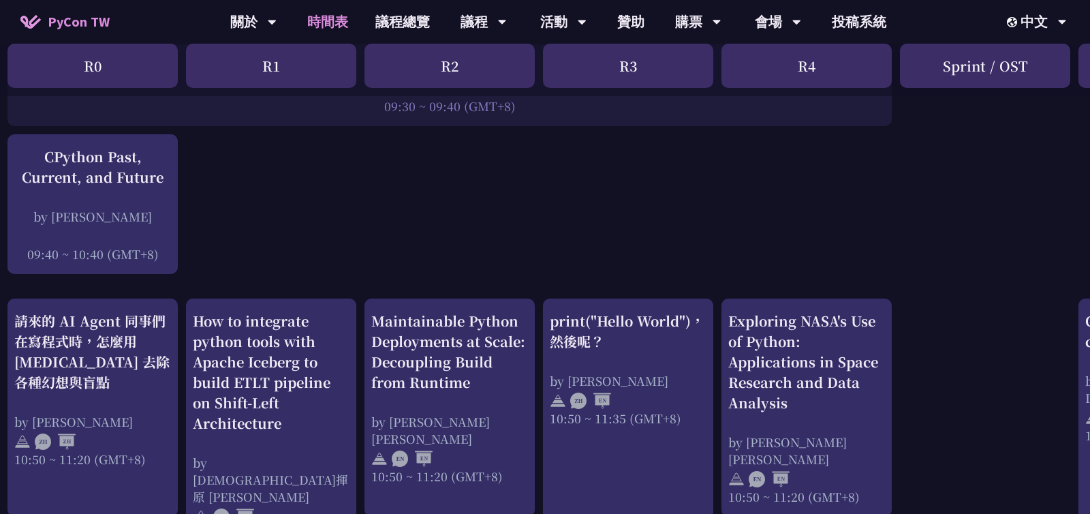
scroll to position [345, 6]
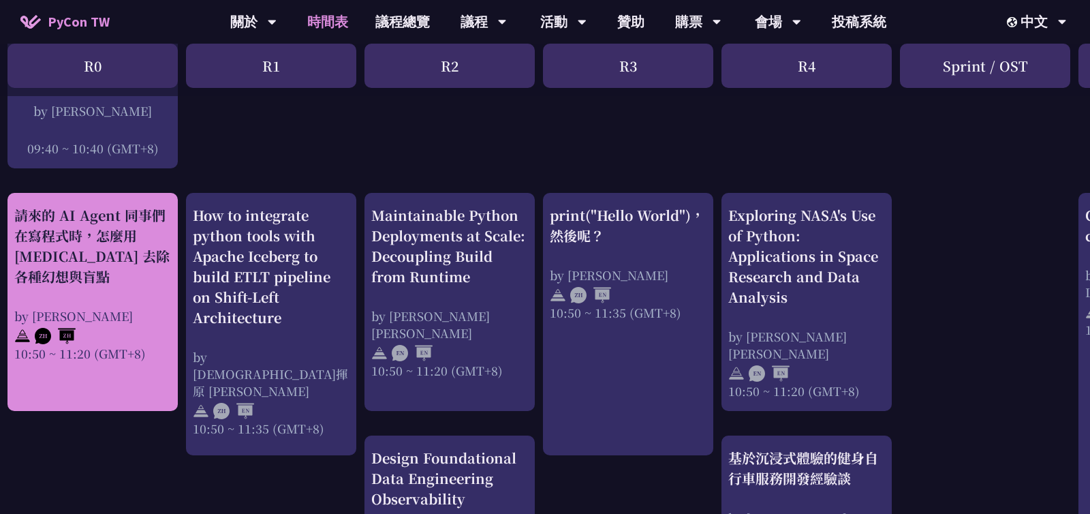
click at [78, 235] on div "請來的 AI Agent 同事們在寫程式時，怎麼用 [MEDICAL_DATA] 去除各種幻想與盲點" at bounding box center [92, 246] width 157 height 82
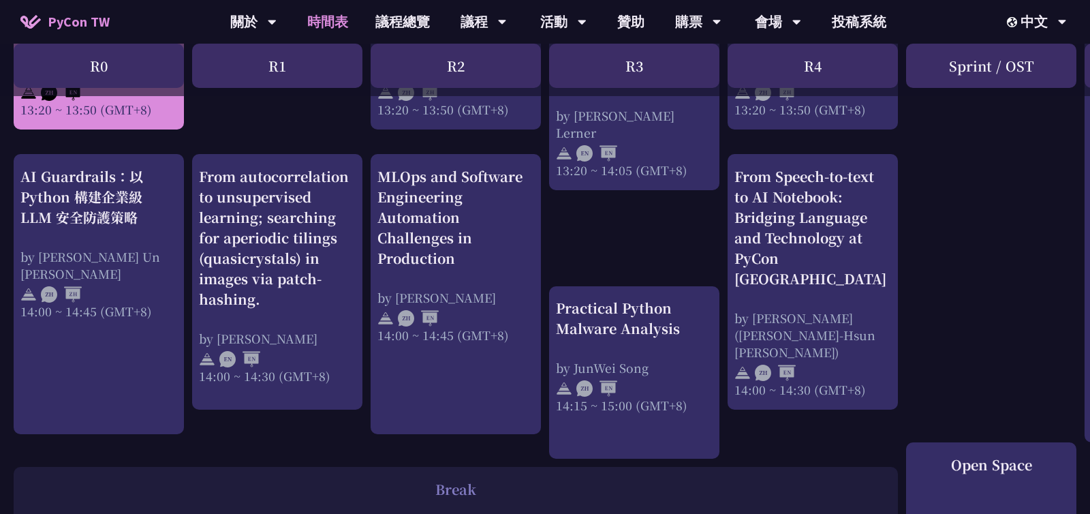
scroll to position [1369, 0]
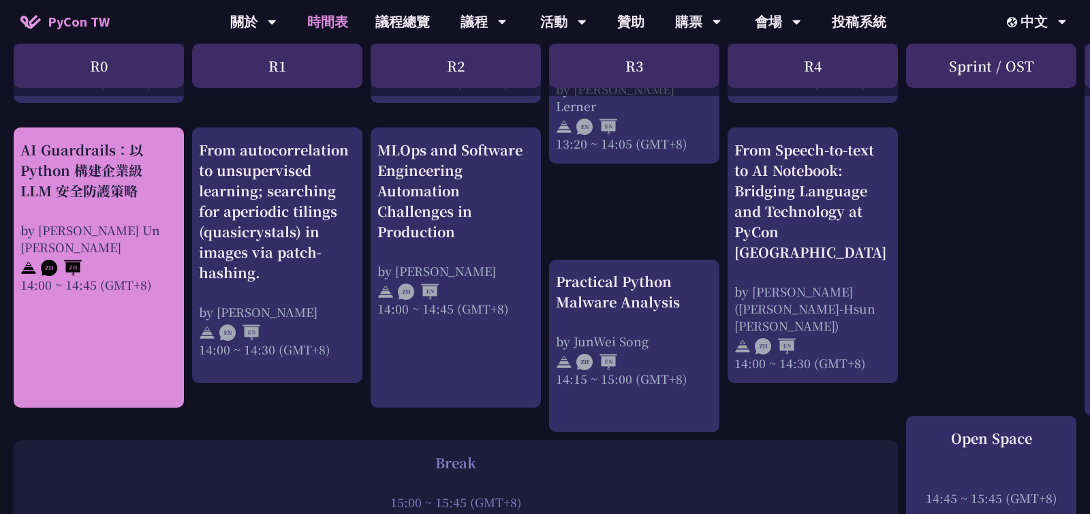
click at [115, 184] on div "AI Guardrails：以 Python 構建企業級 LLM 安全防護策略" at bounding box center [98, 170] width 157 height 61
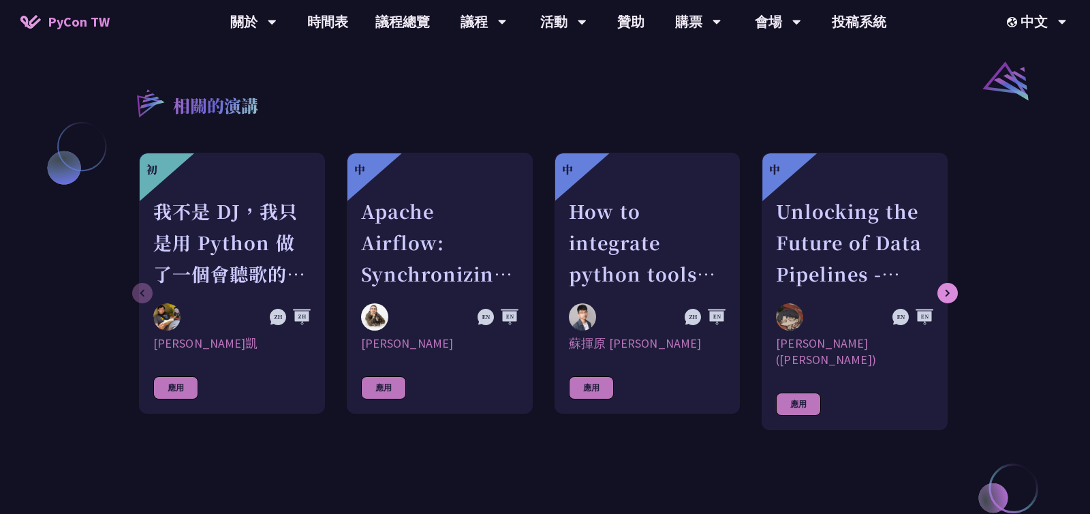
scroll to position [1119, 0]
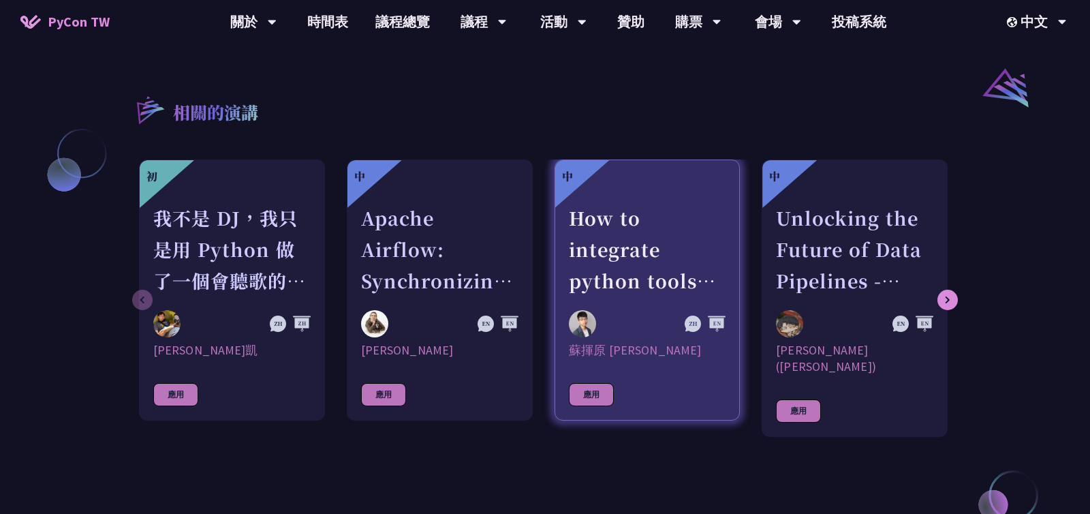
click at [613, 236] on div "How to integrate python tools with Apache Iceberg to build ETLT pipeline on Shi…" at bounding box center [647, 249] width 157 height 94
click at [614, 223] on div "How to integrate python tools with Apache Iceberg to build ETLT pipeline on Shi…" at bounding box center [647, 249] width 157 height 94
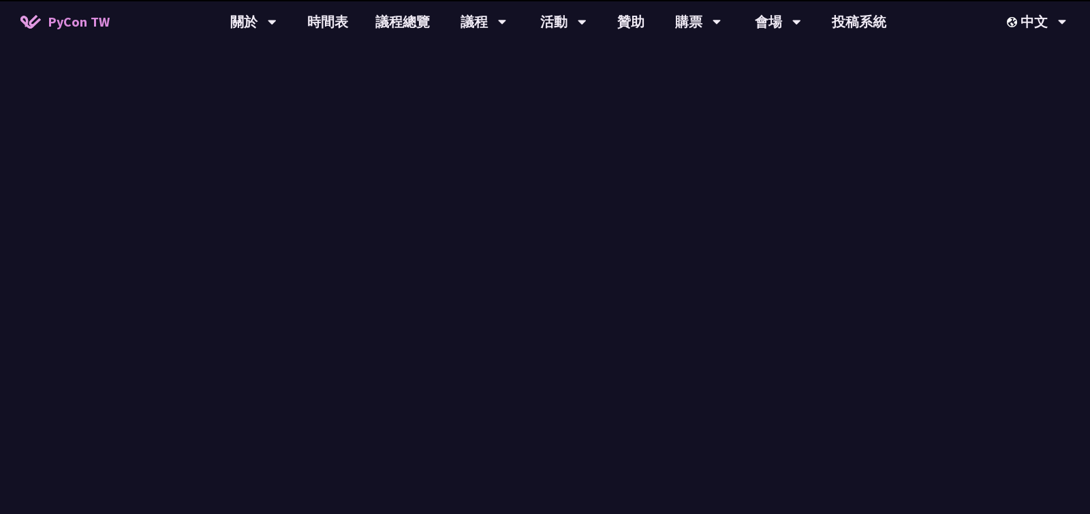
scroll to position [1119, 0]
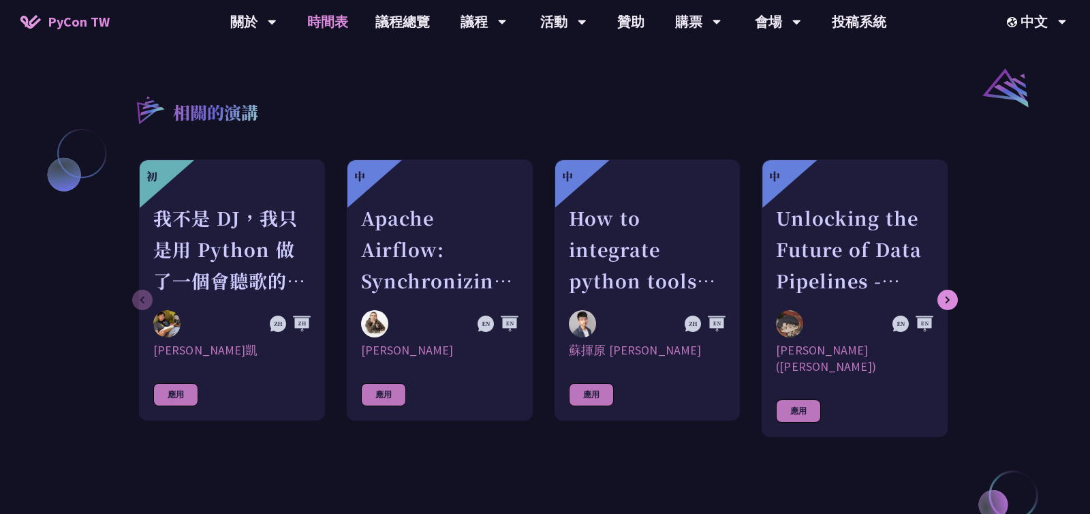
click at [328, 25] on link "時間表" at bounding box center [328, 22] width 68 height 44
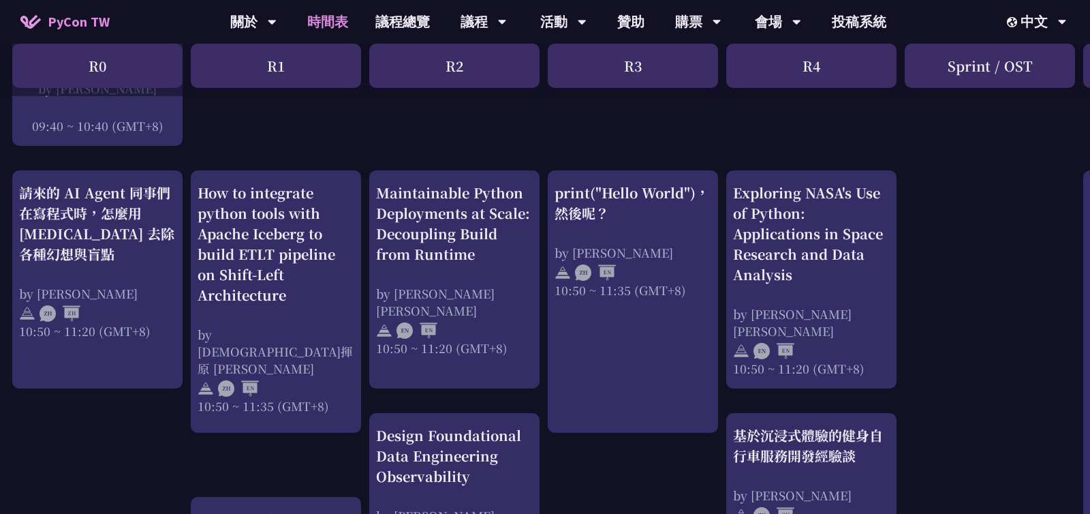
scroll to position [381, 1]
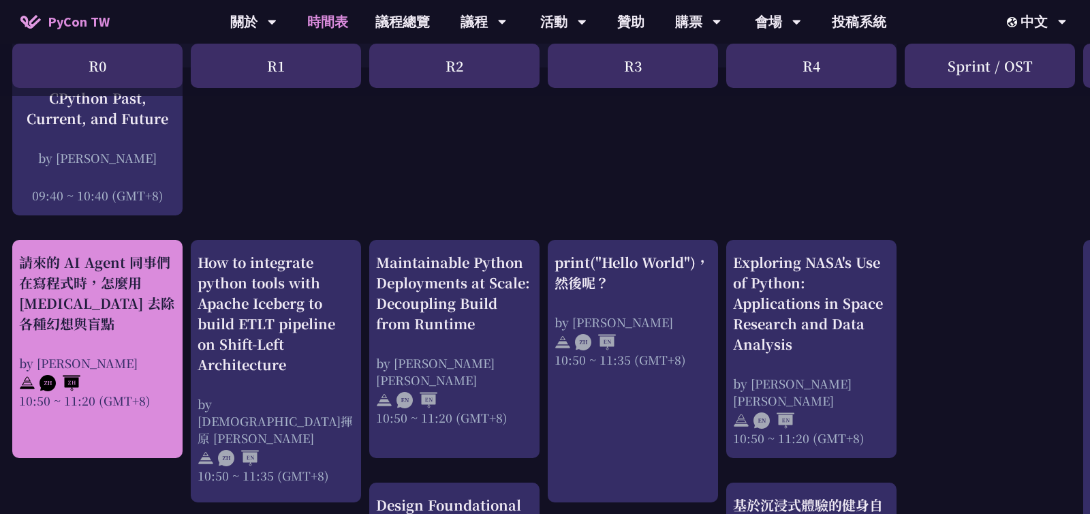
click at [121, 292] on div "請來的 AI Agent 同事們在寫程式時，怎麼用 [MEDICAL_DATA] 去除各種幻想與盲點" at bounding box center [97, 293] width 157 height 82
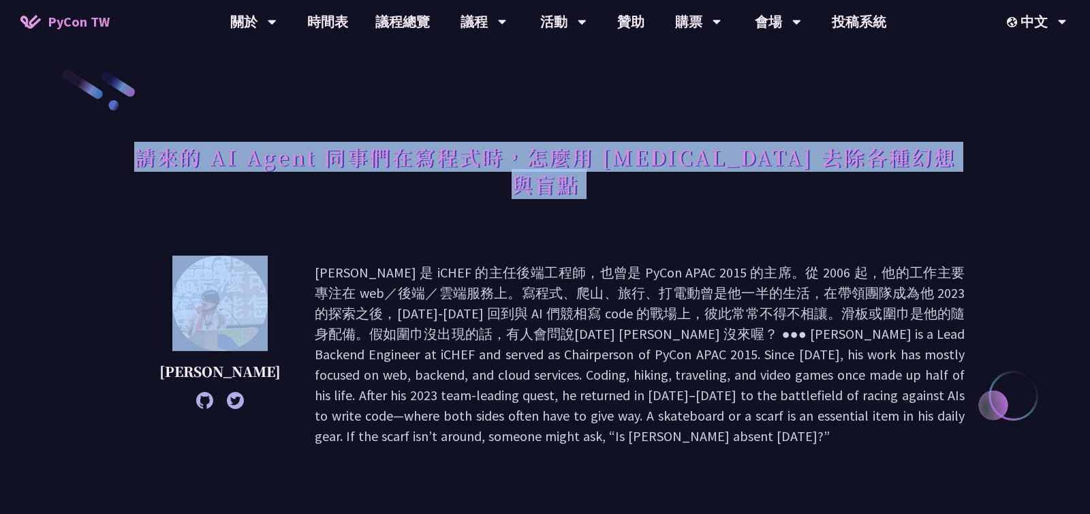
drag, startPoint x: 176, startPoint y: 162, endPoint x: 896, endPoint y: 177, distance: 719.5
click at [896, 177] on div "請來的 AI Agent 同事們在寫程式時，怎麼用 [MEDICAL_DATA] 去除各種幻想與盲點" at bounding box center [544, 185] width 839 height 99
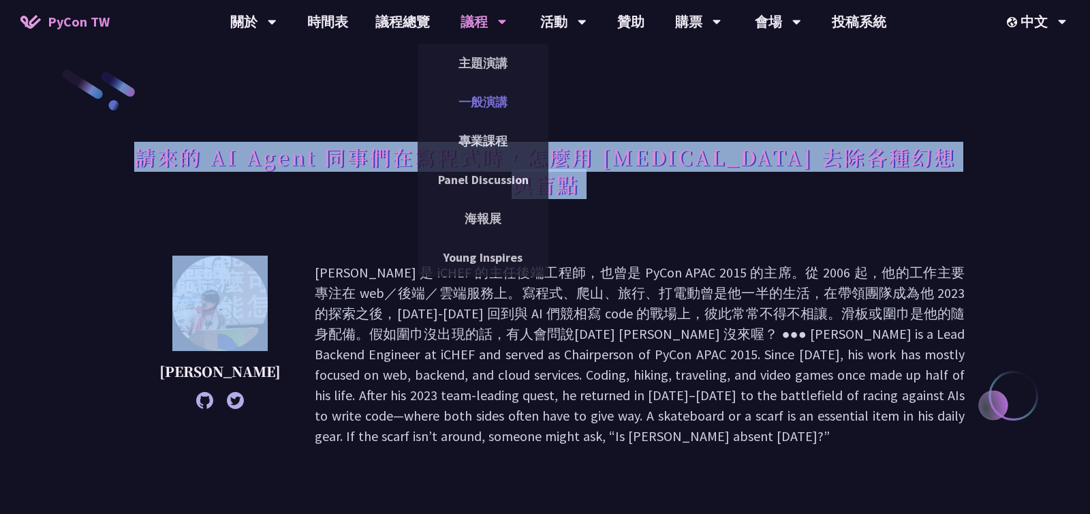
click at [485, 101] on link "一般演講" at bounding box center [483, 102] width 131 height 32
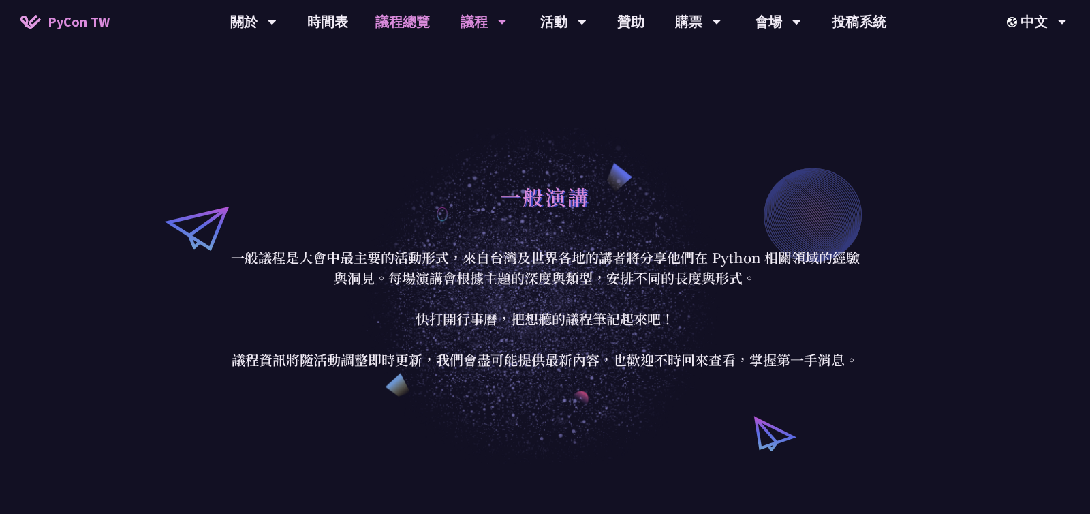
click at [411, 24] on link "議程總覽" at bounding box center [403, 22] width 82 height 44
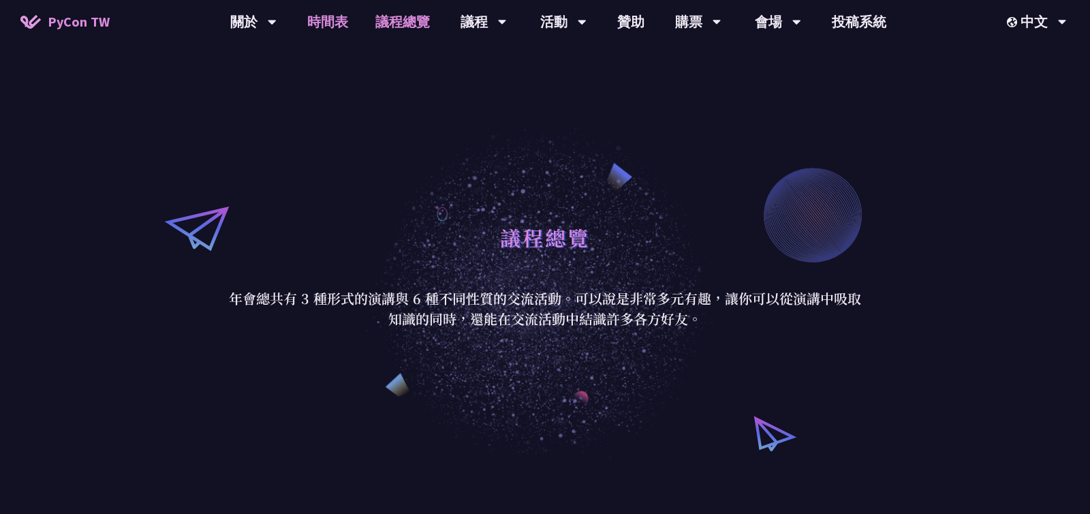
click at [328, 20] on link "時間表" at bounding box center [328, 22] width 68 height 44
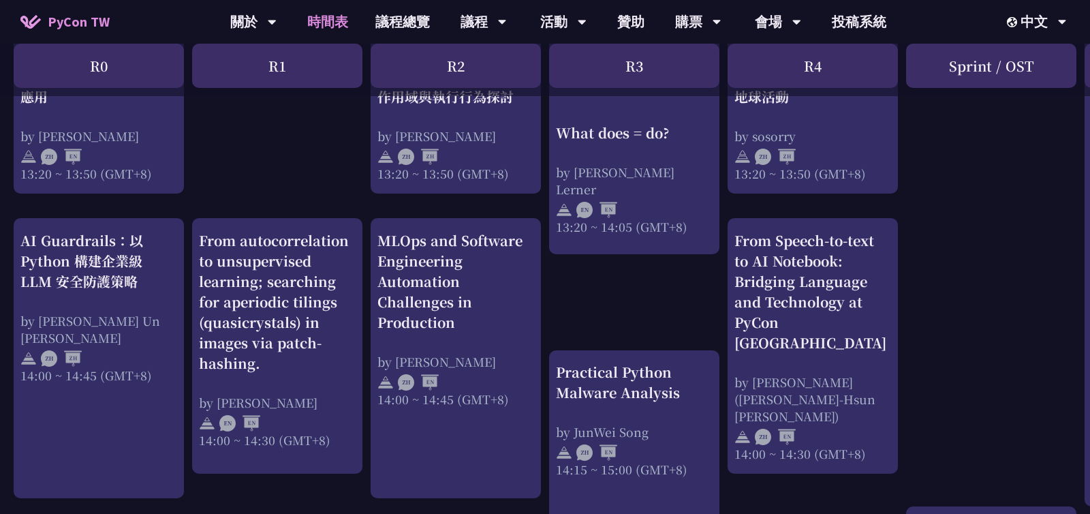
scroll to position [1281, 0]
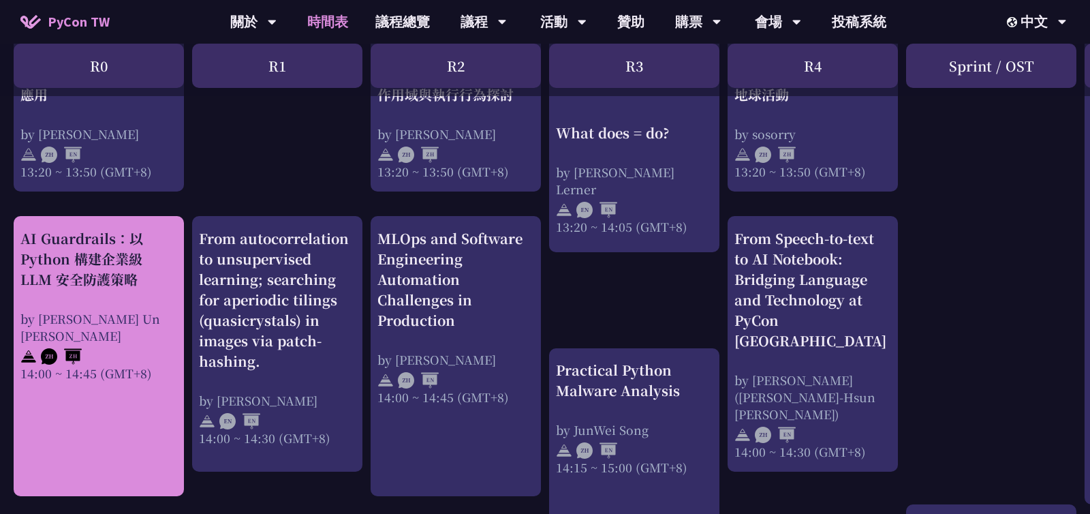
click at [126, 260] on div "AI Guardrails：以 Python 構建企業級 LLM 安全防護策略" at bounding box center [98, 258] width 157 height 61
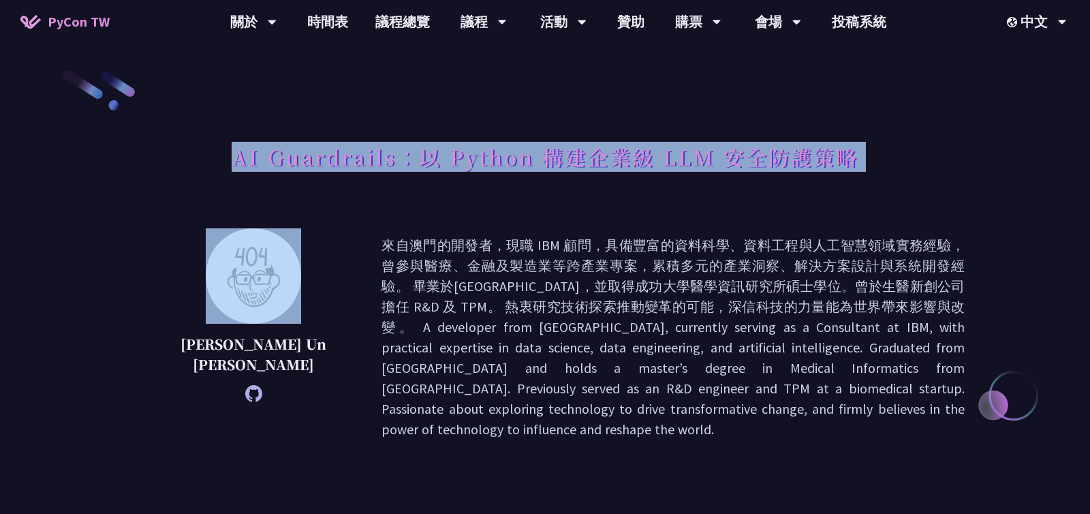
drag, startPoint x: 234, startPoint y: 160, endPoint x: 849, endPoint y: 160, distance: 615.8
click at [849, 160] on h1 "AI Guardrails：以 Python 構建企業級 LLM 安全防護策略" at bounding box center [545, 156] width 627 height 41
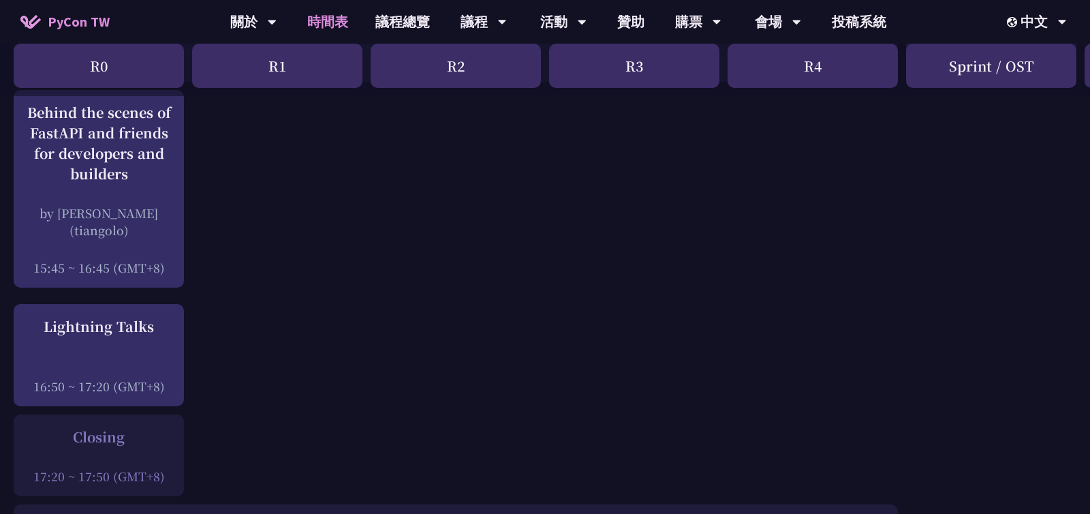
scroll to position [1775, 0]
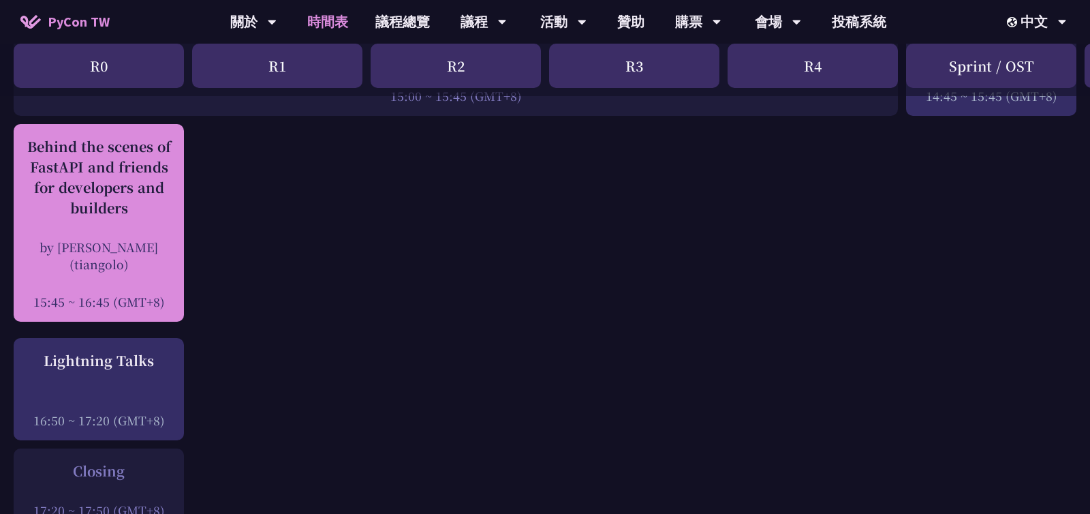
click at [122, 195] on div "Behind the scenes of FastAPI and friends for developers and builders" at bounding box center [98, 177] width 157 height 82
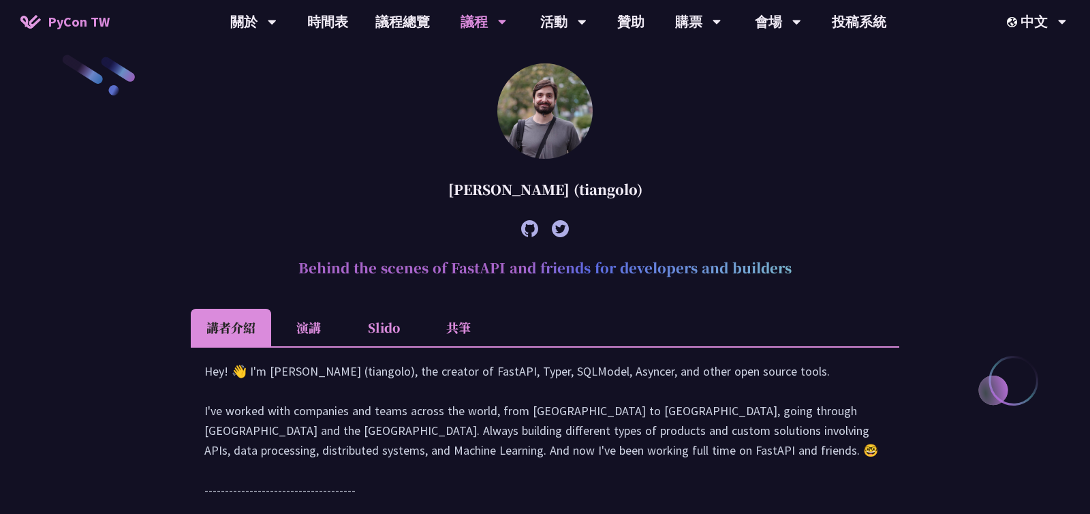
scroll to position [394, 0]
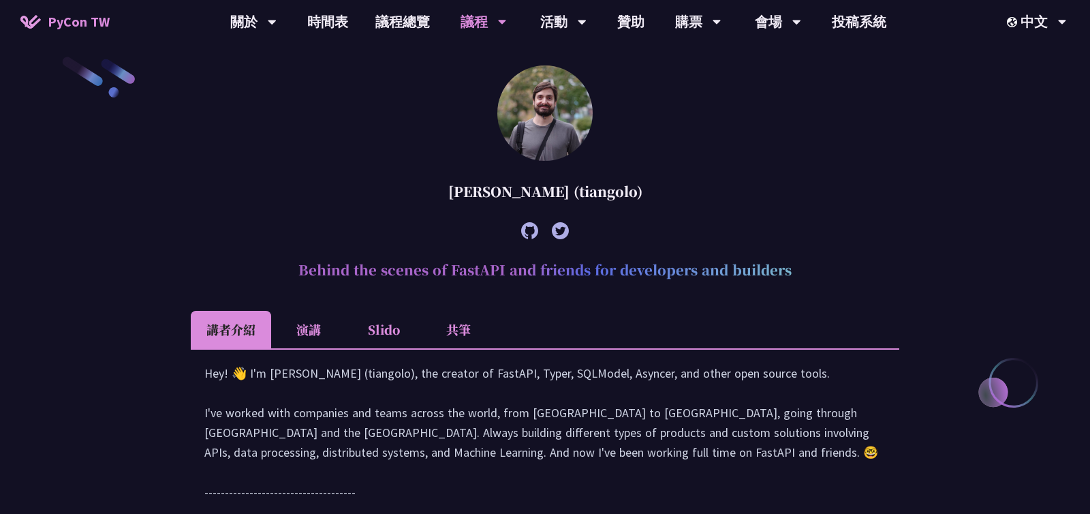
drag, startPoint x: 302, startPoint y: 274, endPoint x: 829, endPoint y: 277, distance: 526.6
click at [829, 277] on h2 "Behind the scenes of FastAPI and friends for developers and builders" at bounding box center [545, 269] width 708 height 41
copy h2 "Behind the scenes of FastAPI and friends for developers and builders"
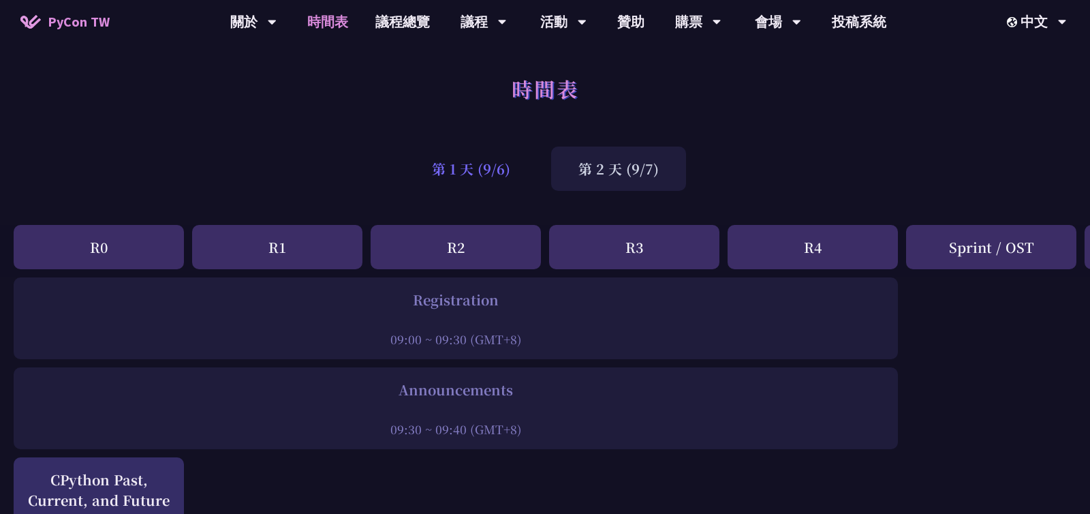
click at [463, 171] on div "第 1 天 (9/6)" at bounding box center [471, 168] width 133 height 44
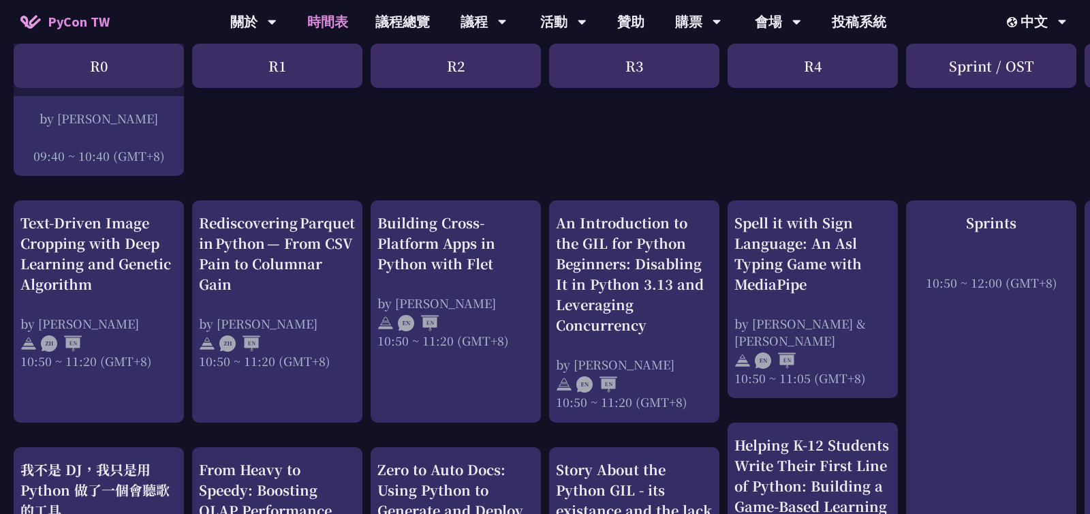
scroll to position [456, 0]
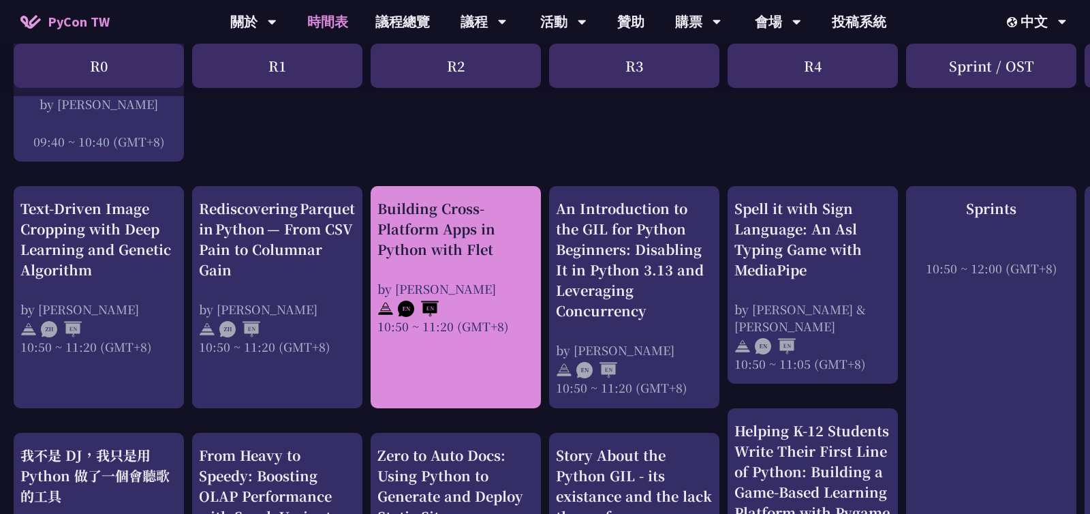
click at [465, 241] on div "Building Cross-Platform Apps in Python with Flet" at bounding box center [455, 228] width 157 height 61
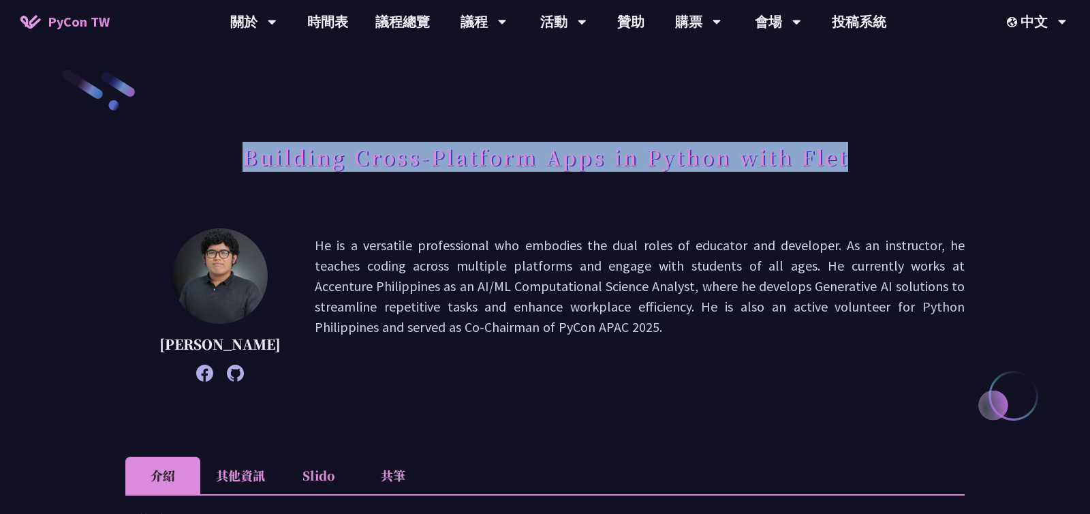
click at [854, 153] on div "Building Cross-Platform Apps in Python with Flet" at bounding box center [544, 172] width 839 height 72
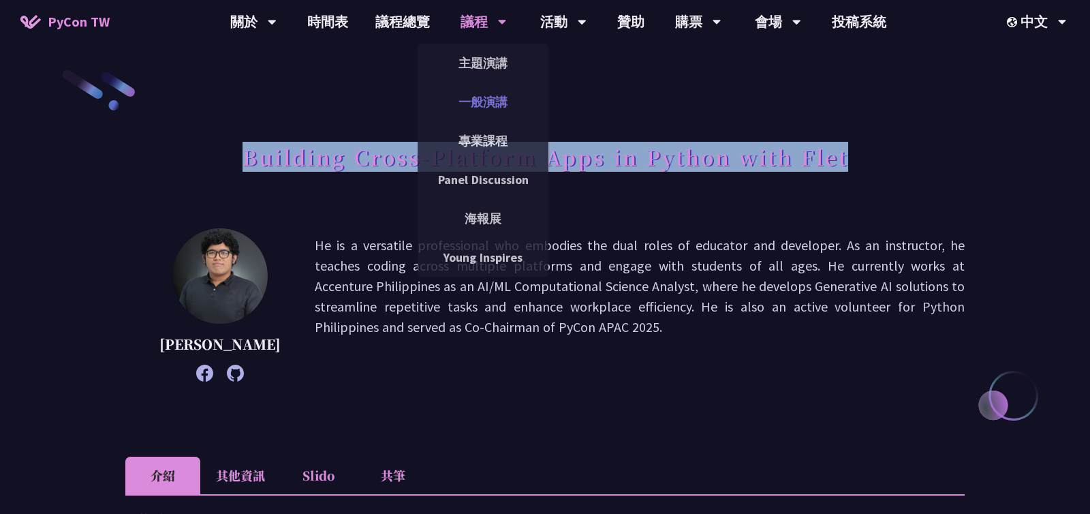
click at [481, 107] on link "一般演講" at bounding box center [483, 102] width 131 height 32
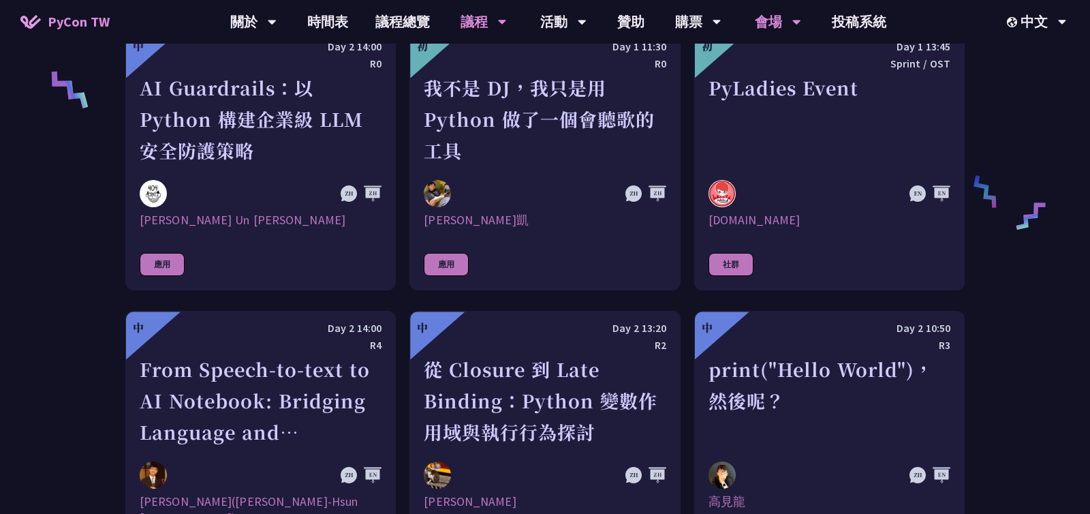
scroll to position [1046, 0]
